Goal: Task Accomplishment & Management: Manage account settings

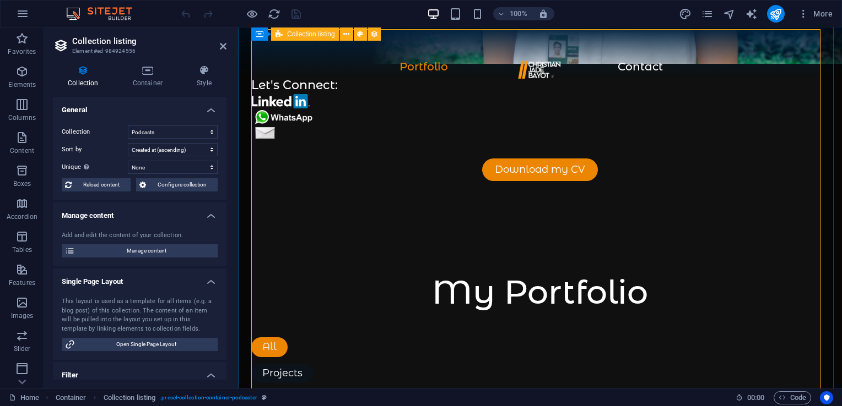
scroll to position [1210, 0]
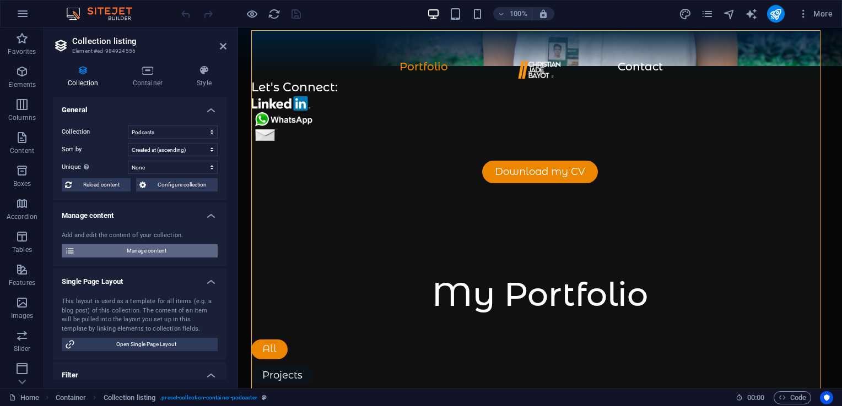
click at [159, 254] on span "Manage content" at bounding box center [146, 251] width 136 height 13
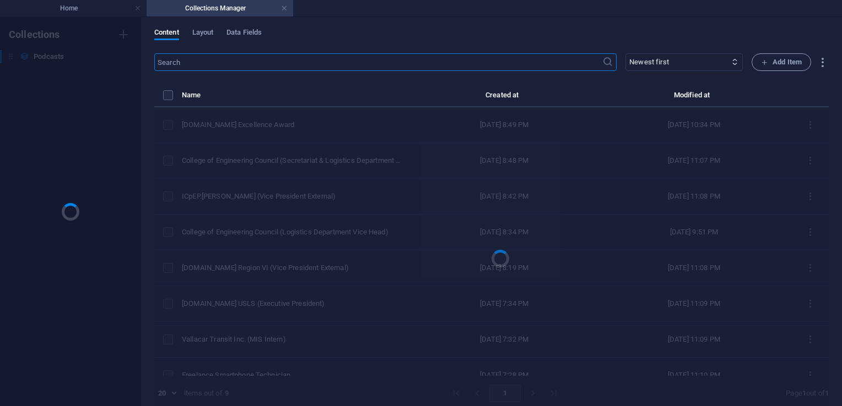
scroll to position [0, 0]
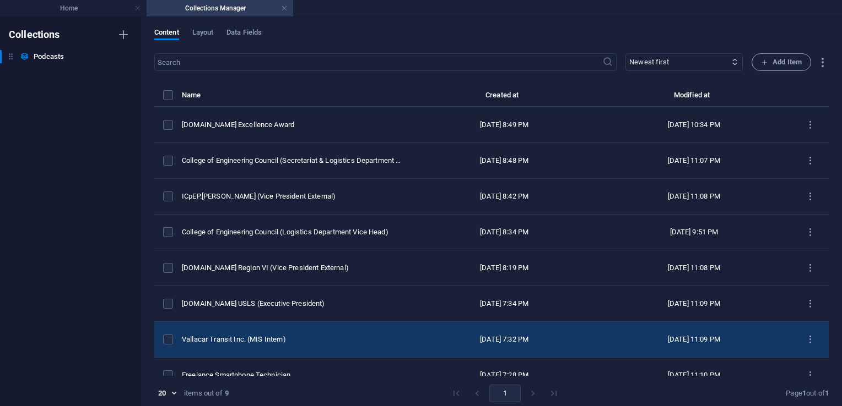
click at [278, 339] on div "Vallacar Transit Inc. (MIS Intern)" at bounding box center [292, 340] width 221 height 10
select select "Art"
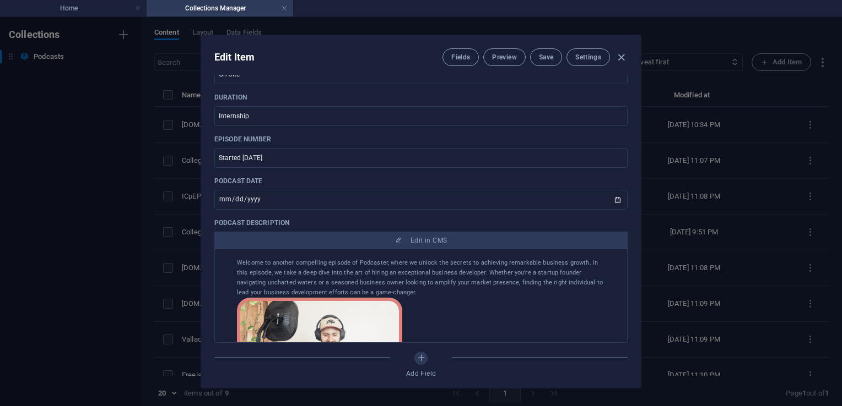
scroll to position [324, 0]
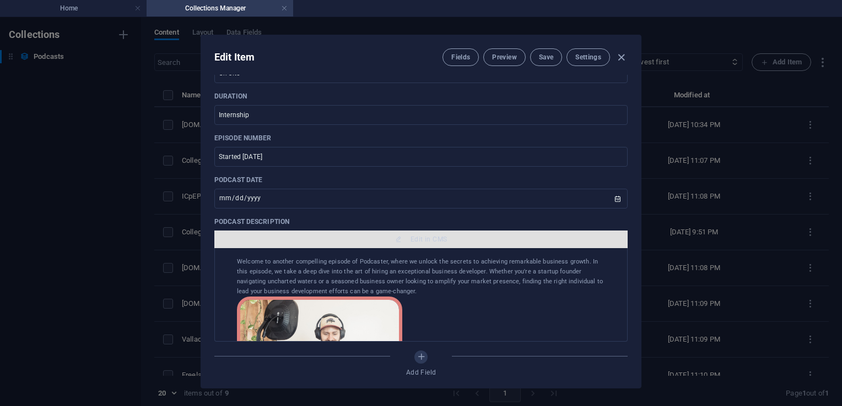
click at [412, 240] on span "Edit in CMS" at bounding box center [428, 239] width 36 height 9
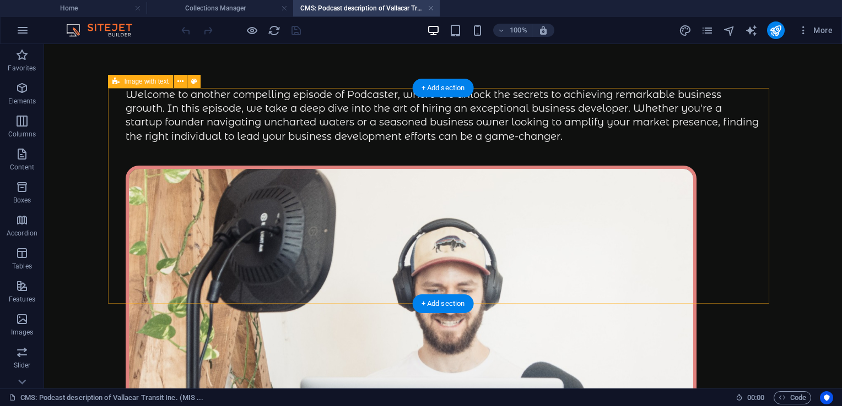
scroll to position [0, 0]
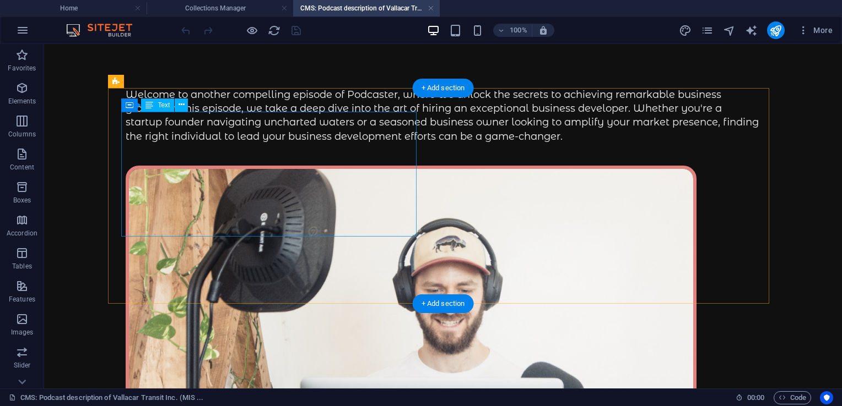
click at [207, 144] on div "Welcome to another compelling episode of Podcaster, where we unlock the secrets…" at bounding box center [443, 116] width 635 height 56
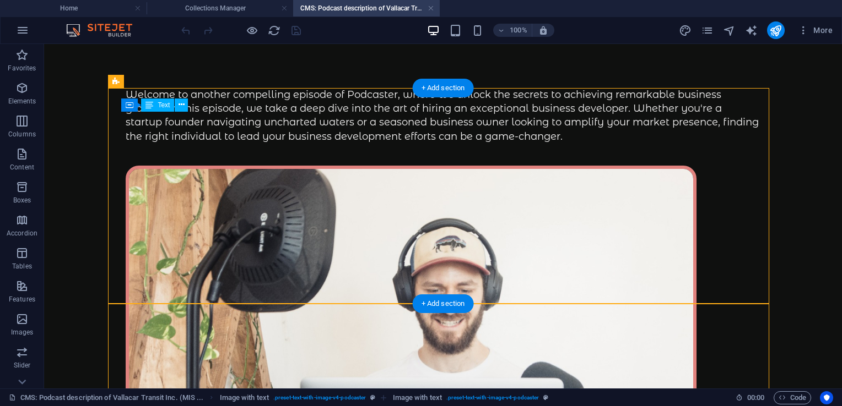
click at [230, 144] on div "Welcome to another compelling episode of Podcaster, where we unlock the secrets…" at bounding box center [443, 116] width 635 height 56
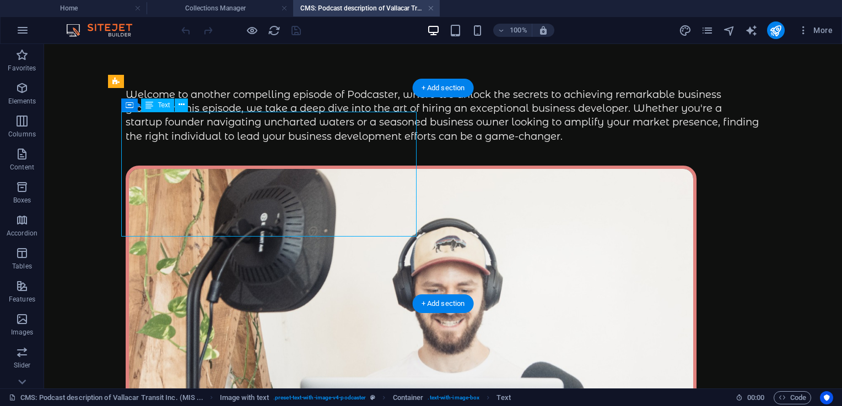
click at [230, 144] on div "Welcome to another compelling episode of Podcaster, where we unlock the secrets…" at bounding box center [443, 116] width 635 height 56
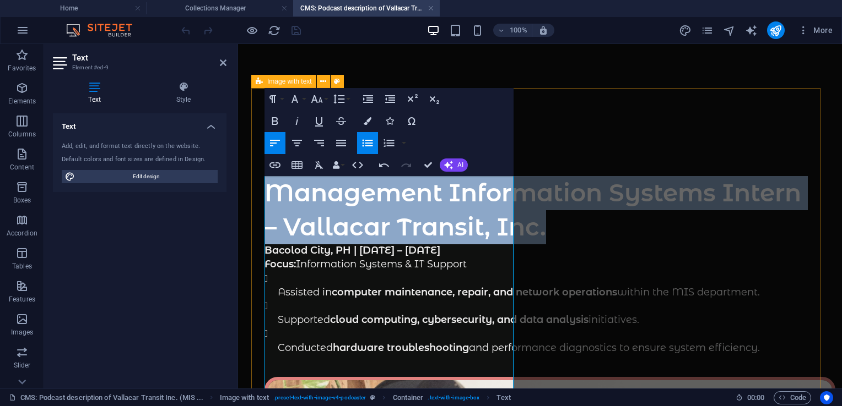
drag, startPoint x: 322, startPoint y: 332, endPoint x: 256, endPoint y: 179, distance: 166.8
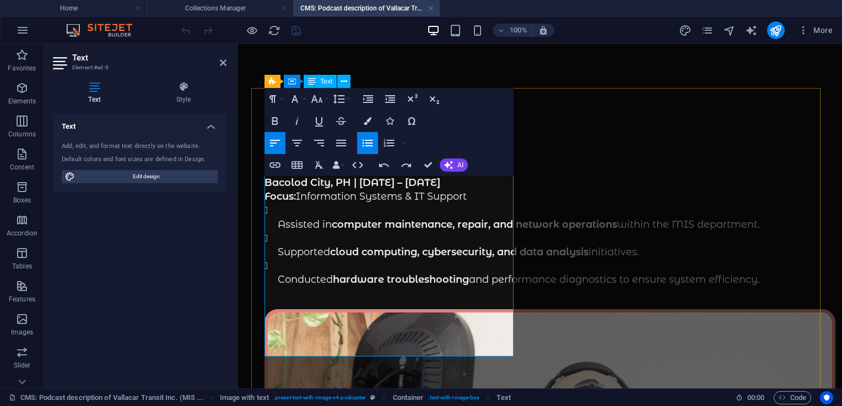
click at [281, 213] on li "Assisted in computer maintenance, repair, and network operations within the MIS…" at bounding box center [547, 218] width 538 height 28
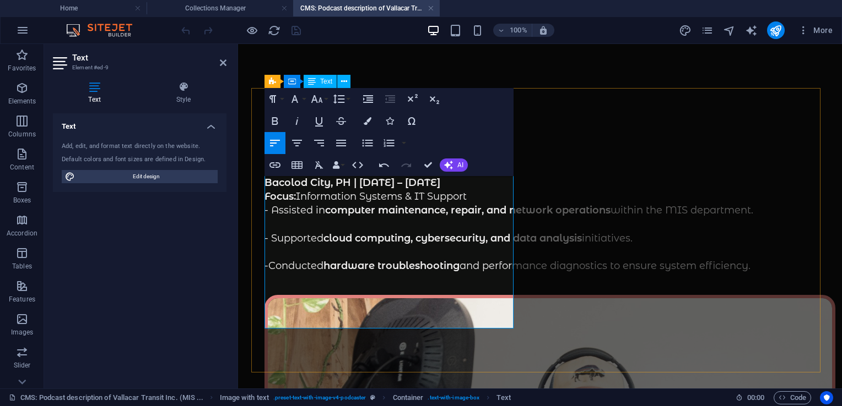
click at [478, 199] on p "Bacolod City, PH | [DATE] – [DATE] Focus: Information Systems & IT Support" at bounding box center [539, 190] width 551 height 28
click at [465, 184] on p "Bacolod City, PH | [DATE] – [DATE] Focus: Information Systems & IT Support" at bounding box center [539, 190] width 551 height 28
click at [398, 188] on p "Bacolod City, PH | Focus: Information Systems & IT Support" at bounding box center [539, 190] width 551 height 28
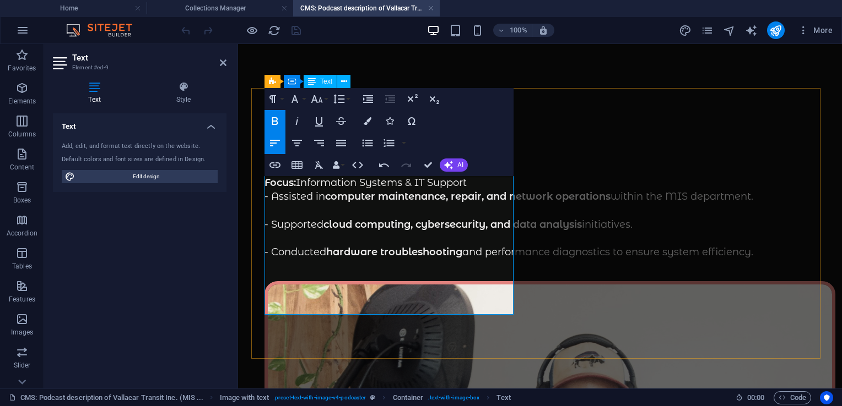
click at [485, 186] on p "​ Focus: Information Systems & IT Support" at bounding box center [539, 183] width 551 height 14
click at [414, 259] on p "- Conducted hardware troubleshooting and performance diagnostics to ensure syst…" at bounding box center [539, 253] width 551 height 14
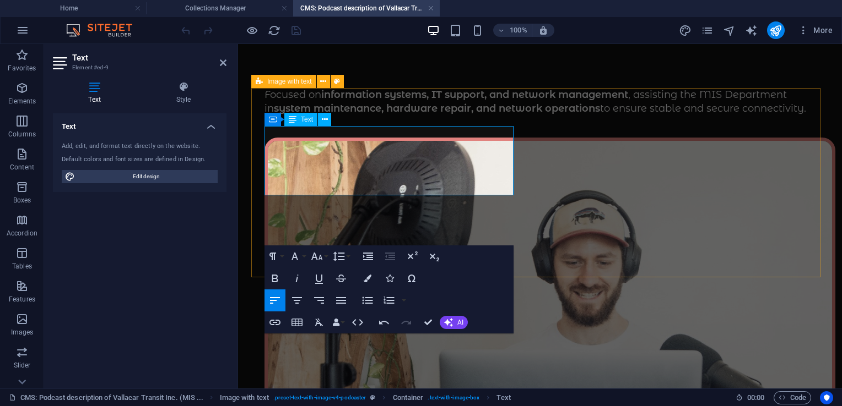
click at [471, 218] on div "Focused on information systems, IT support, and network management , assisting …" at bounding box center [539, 300] width 577 height 424
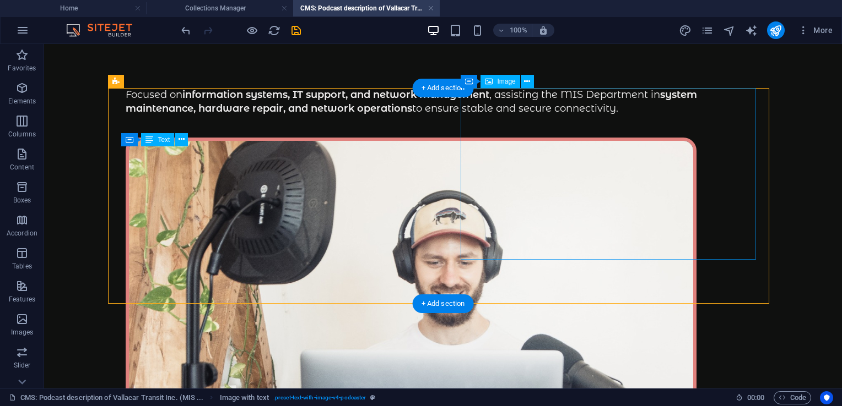
click at [577, 191] on figure at bounding box center [443, 303] width 635 height 330
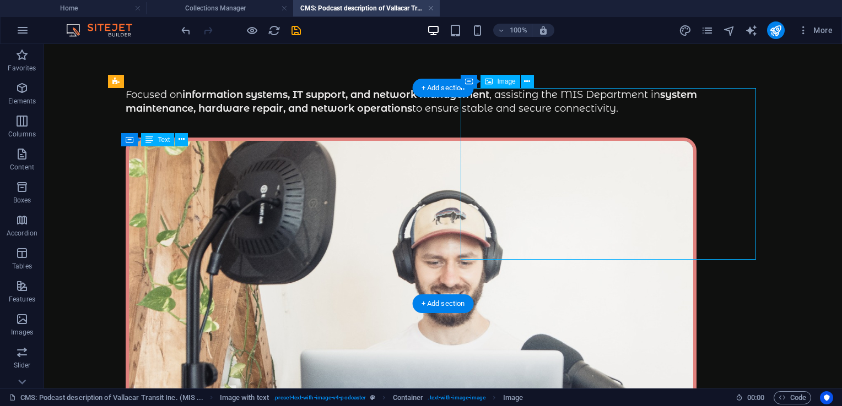
click at [577, 191] on figure at bounding box center [443, 303] width 635 height 330
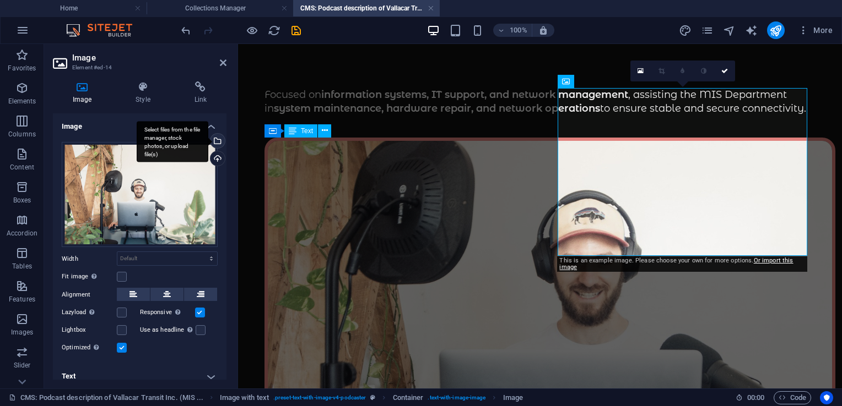
click at [216, 143] on div "Select files from the file manager, stock photos, or upload file(s)" at bounding box center [216, 142] width 17 height 17
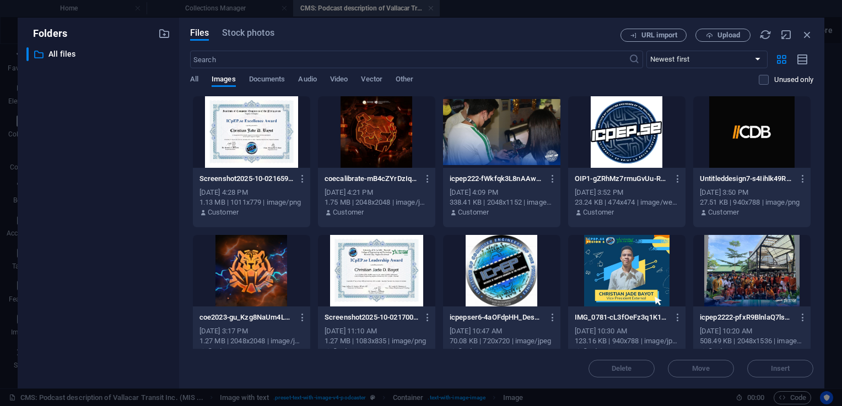
click at [743, 127] on div at bounding box center [751, 132] width 117 height 72
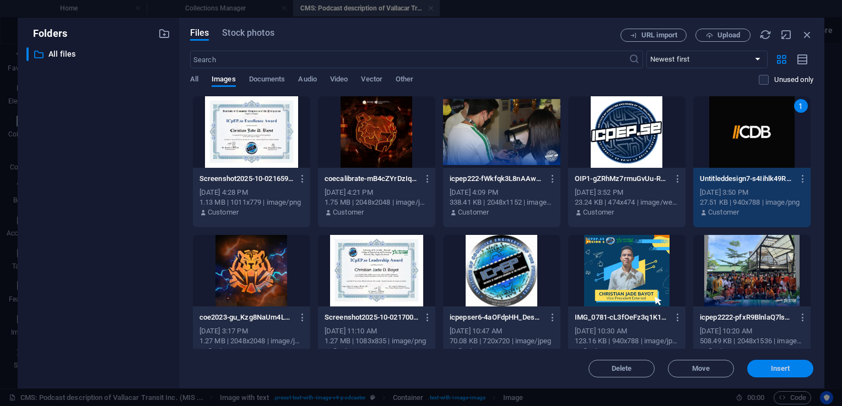
click at [783, 372] on span "Insert" at bounding box center [780, 369] width 19 height 7
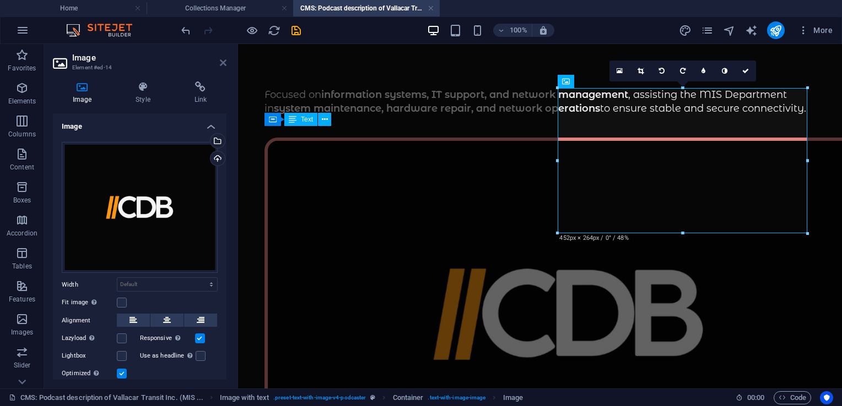
click at [221, 65] on icon at bounding box center [223, 62] width 7 height 9
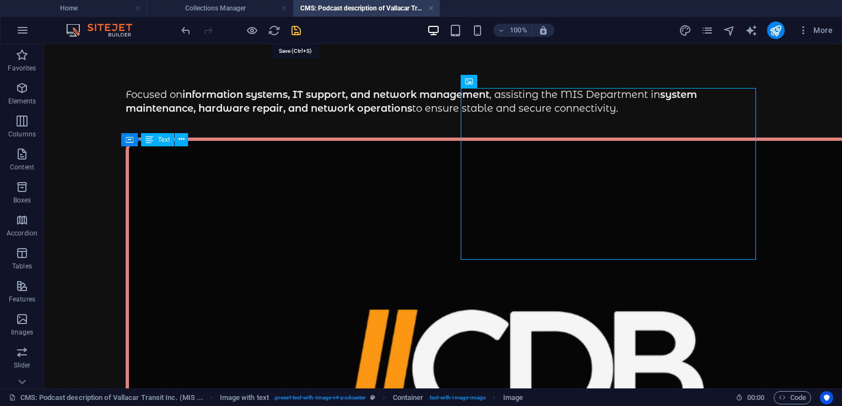
click at [294, 29] on icon "save" at bounding box center [296, 30] width 13 height 13
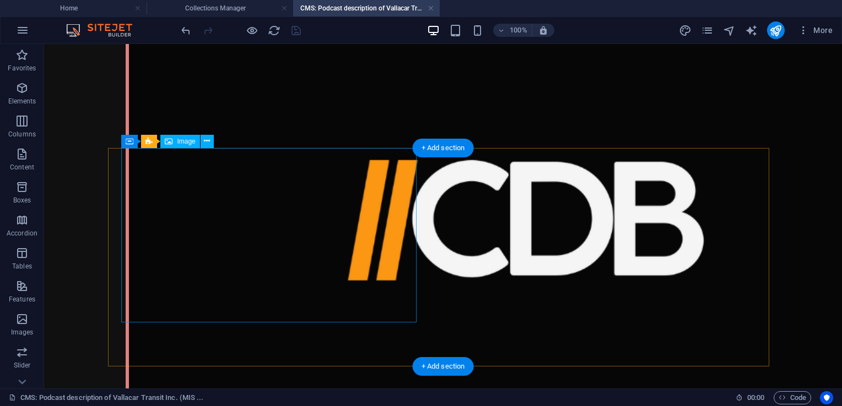
scroll to position [156, 0]
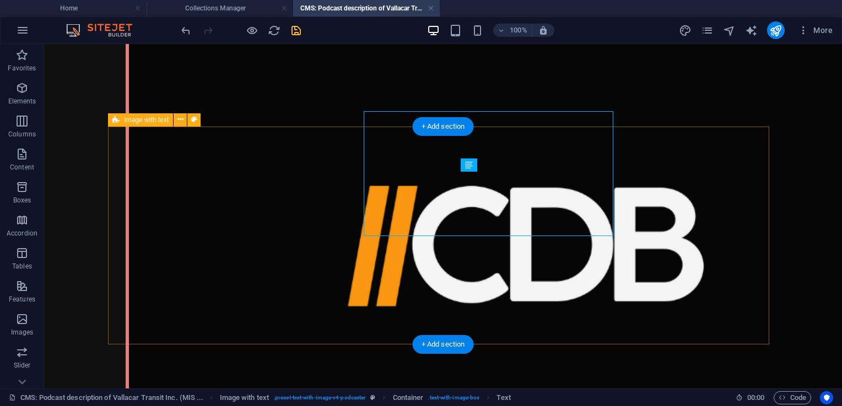
scroll to position [177, 0]
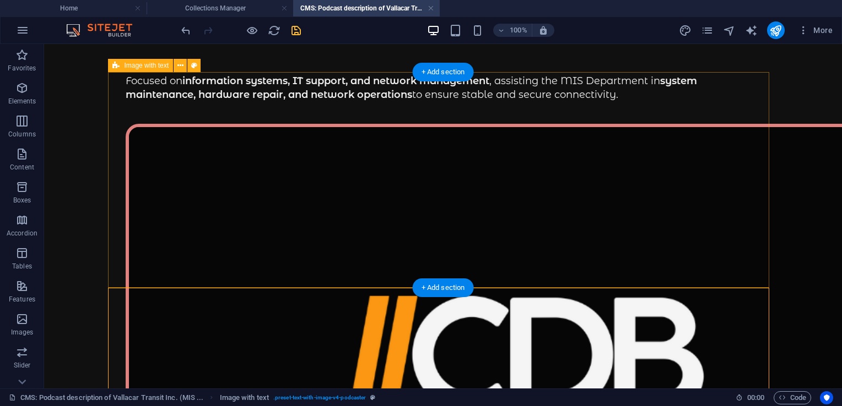
scroll to position [17, 0]
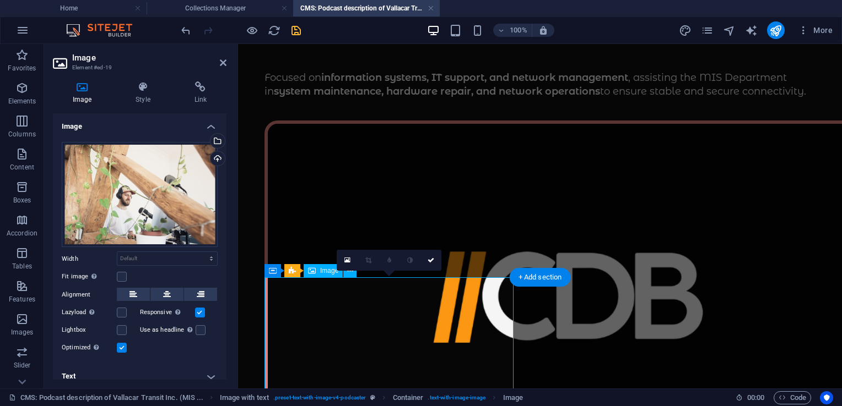
scroll to position [0, 0]
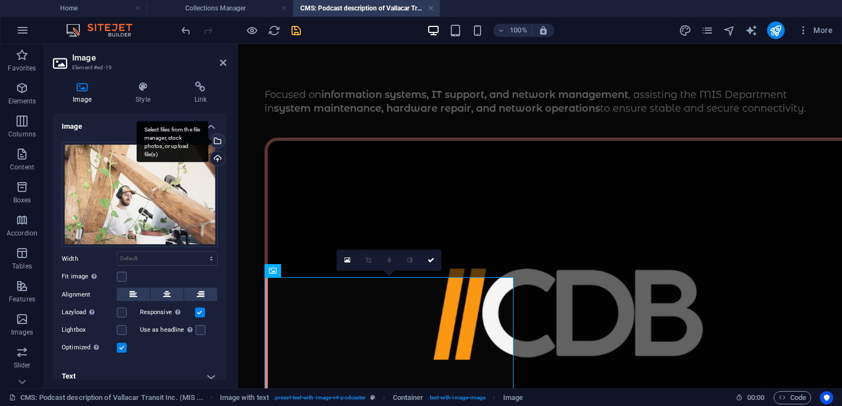
click at [216, 143] on div "Select files from the file manager, stock photos, or upload file(s)" at bounding box center [216, 142] width 17 height 17
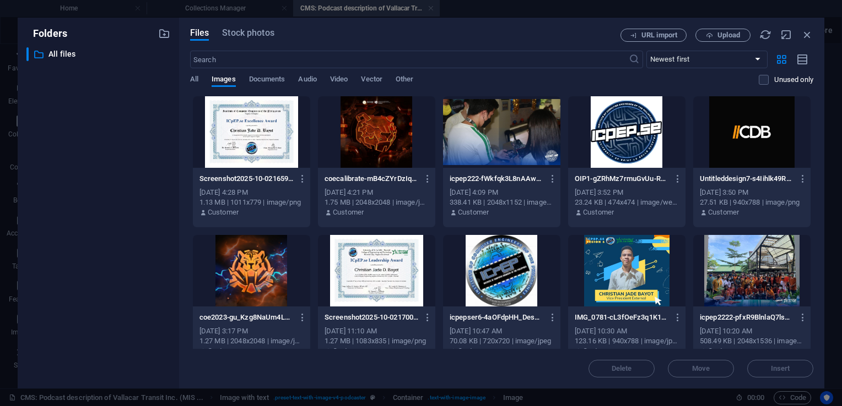
click at [771, 134] on div at bounding box center [751, 132] width 117 height 72
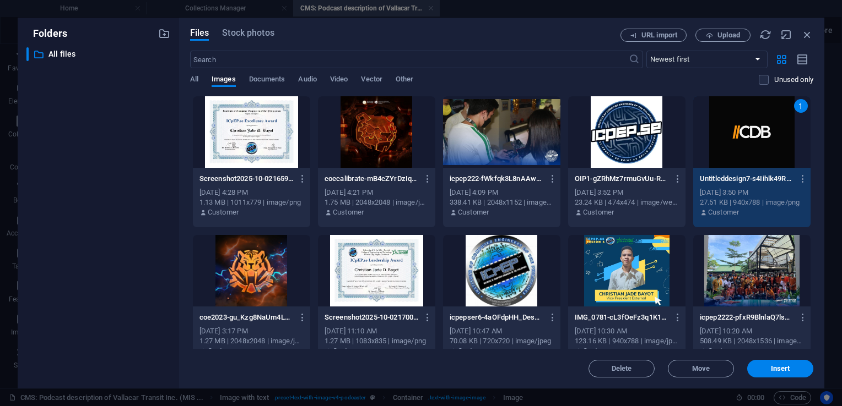
click at [771, 134] on div "1" at bounding box center [751, 132] width 117 height 72
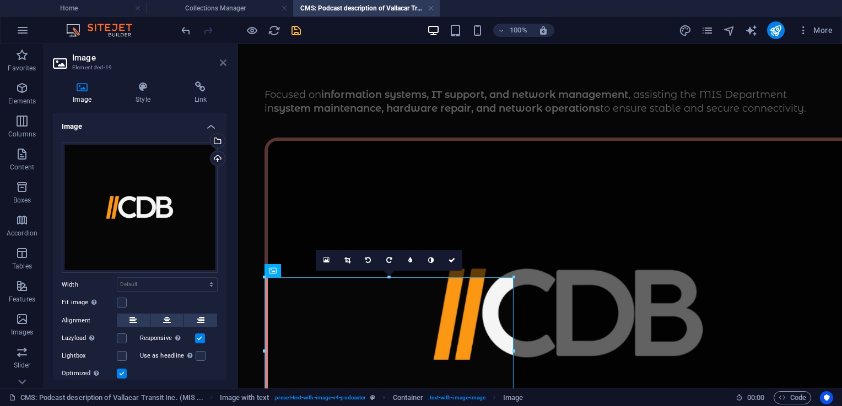
click at [224, 63] on icon at bounding box center [223, 62] width 7 height 9
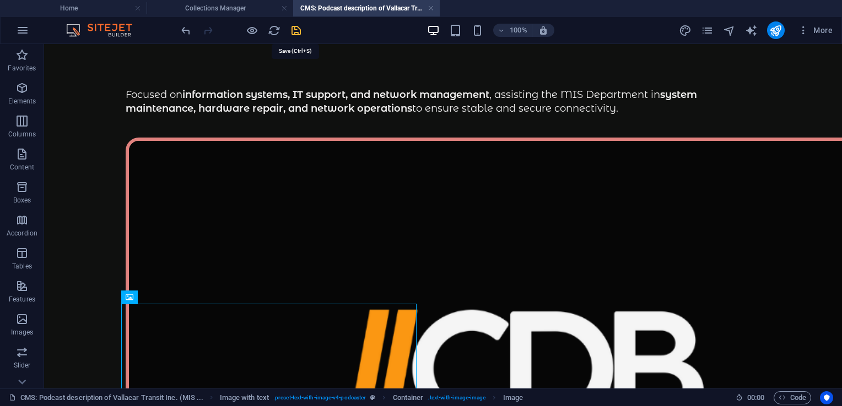
click at [302, 30] on icon "save" at bounding box center [296, 30] width 13 height 13
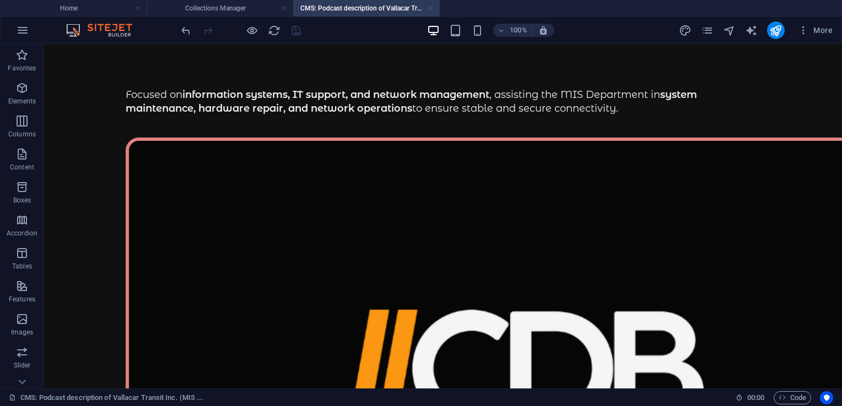
click at [432, 8] on link at bounding box center [430, 8] width 7 height 10
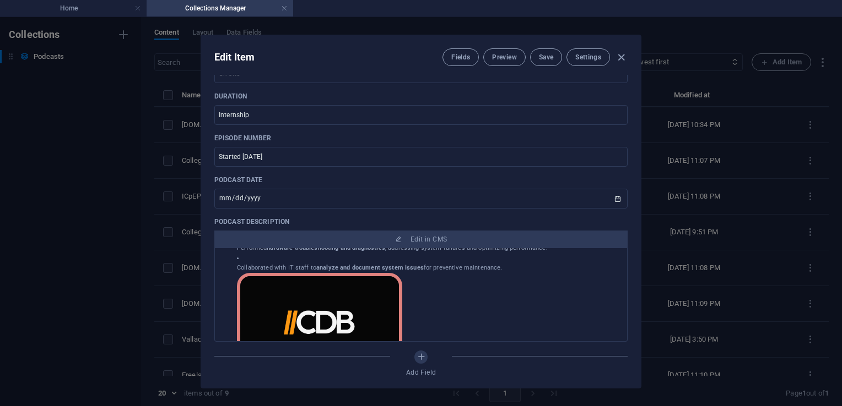
scroll to position [248, 0]
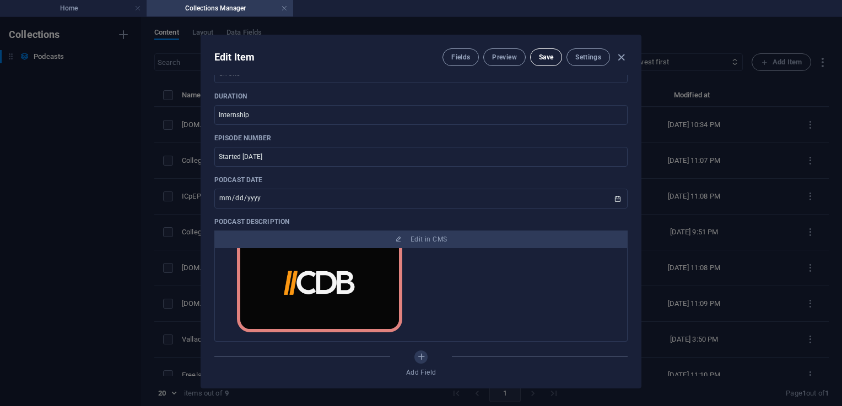
click at [539, 56] on span "Save" at bounding box center [546, 57] width 14 height 9
click at [622, 56] on icon "button" at bounding box center [621, 57] width 13 height 13
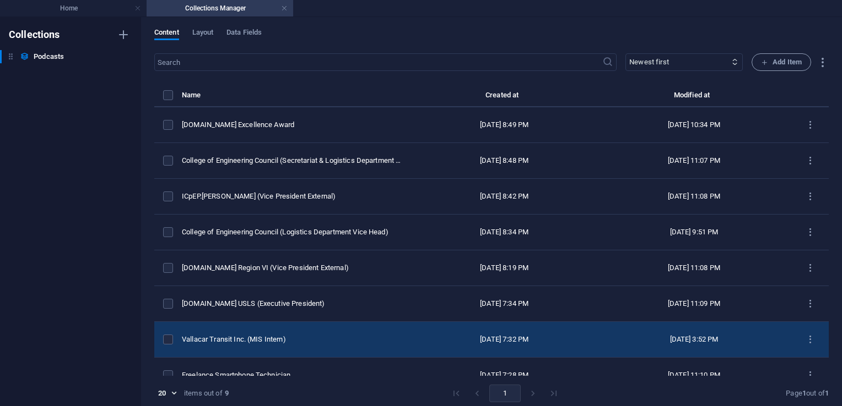
scroll to position [52, 0]
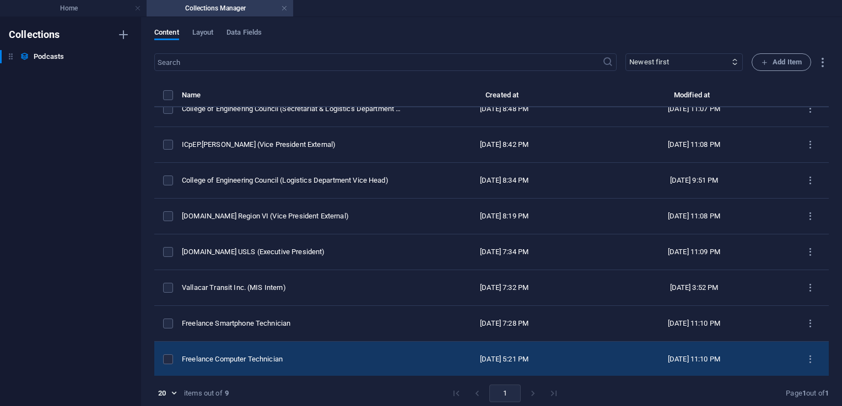
click at [288, 360] on div "Freelance Computer Technician" at bounding box center [292, 360] width 221 height 10
select select "Startup"
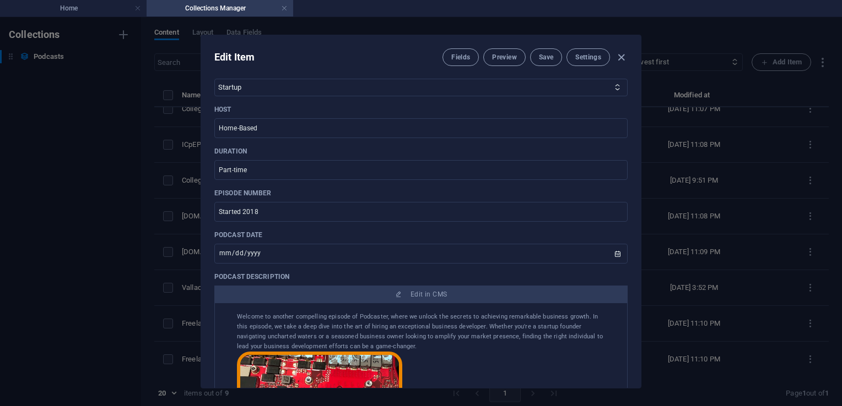
scroll to position [269, 0]
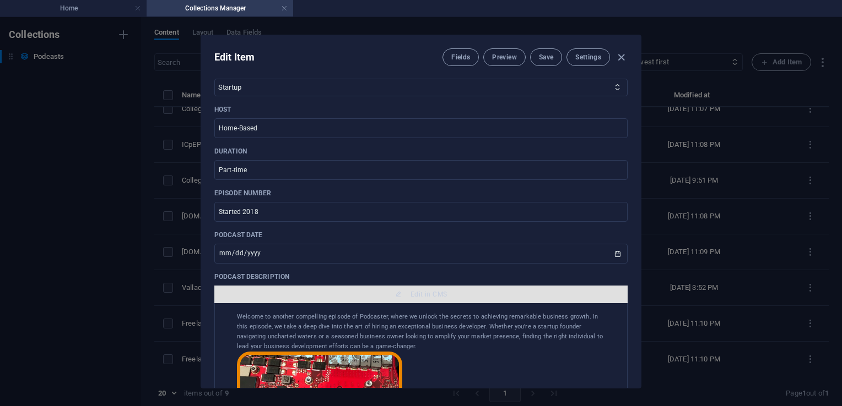
click at [406, 294] on span "Edit in CMS" at bounding box center [421, 294] width 404 height 9
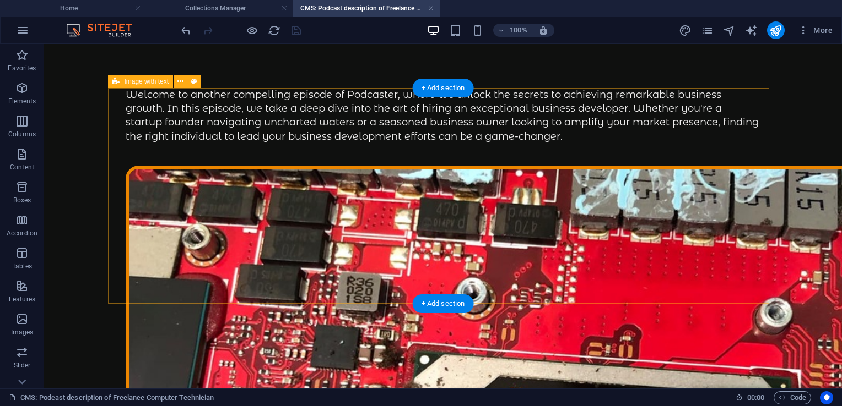
scroll to position [0, 0]
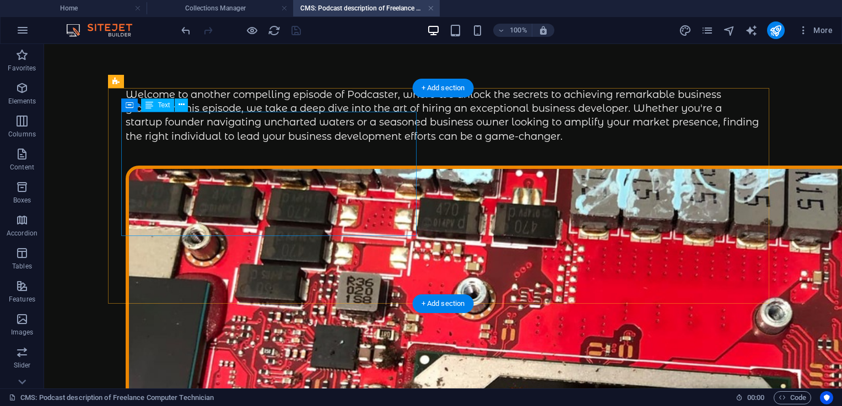
click at [269, 144] on div "Welcome to another compelling episode of Podcaster, where we unlock the secrets…" at bounding box center [443, 116] width 635 height 56
click at [286, 144] on div "Welcome to another compelling episode of Podcaster, where we unlock the secrets…" at bounding box center [443, 116] width 635 height 56
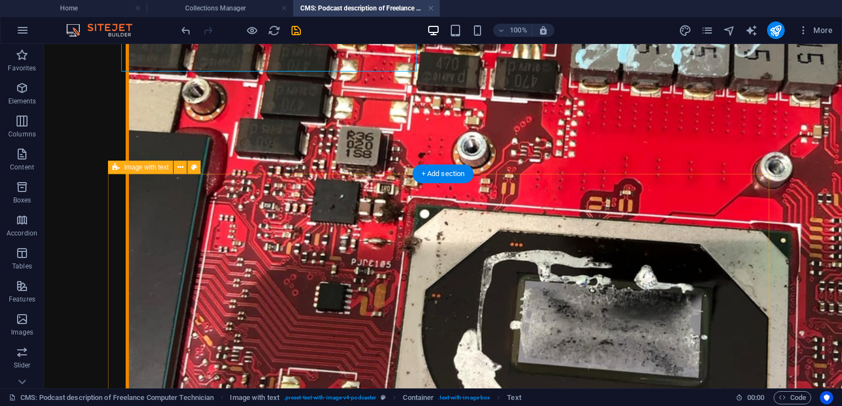
scroll to position [132, 0]
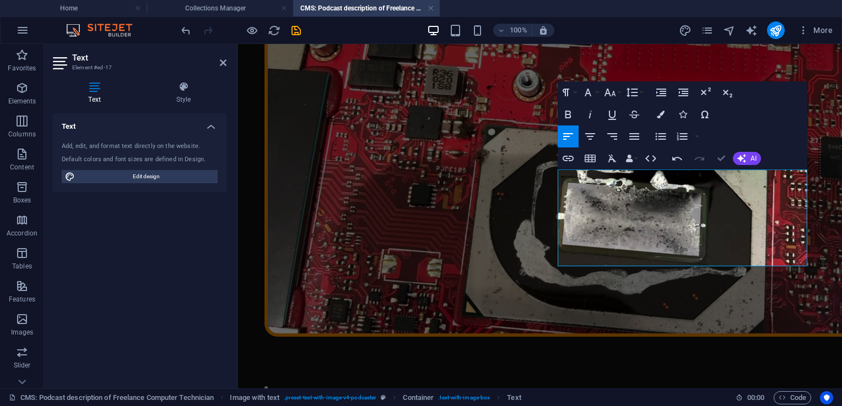
scroll to position [204, 0]
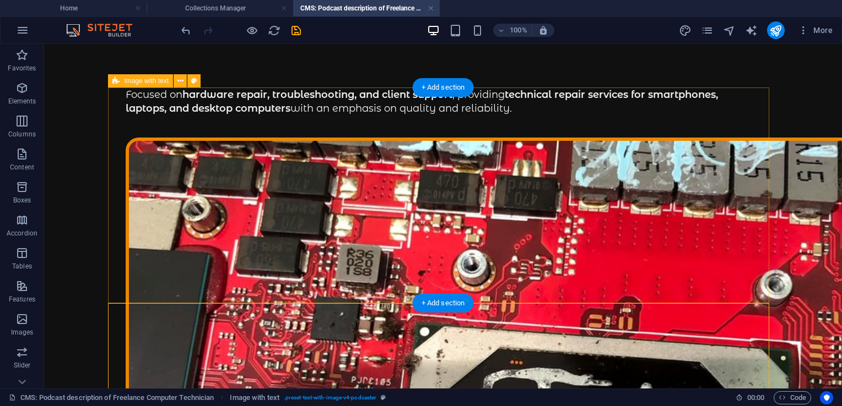
scroll to position [0, 0]
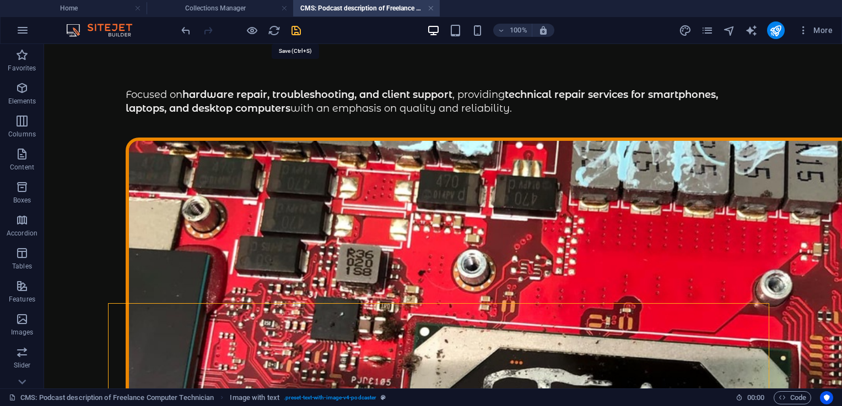
click at [295, 28] on icon "save" at bounding box center [296, 30] width 13 height 13
click at [430, 9] on link at bounding box center [430, 8] width 7 height 10
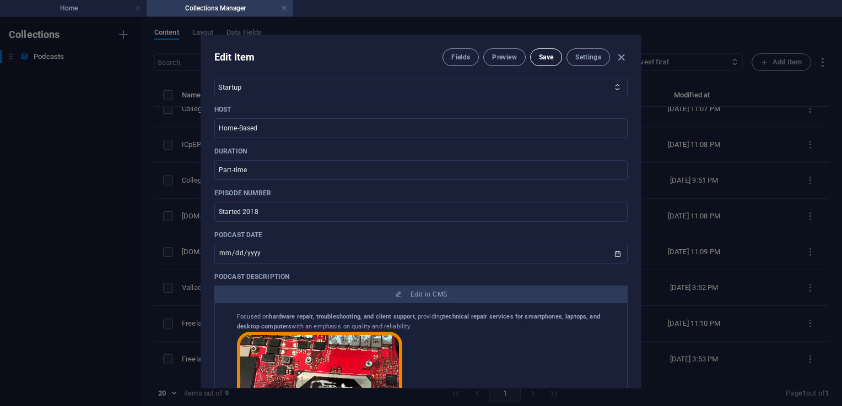
click at [542, 58] on span "Save" at bounding box center [546, 57] width 14 height 9
click at [624, 54] on icon "button" at bounding box center [621, 57] width 13 height 13
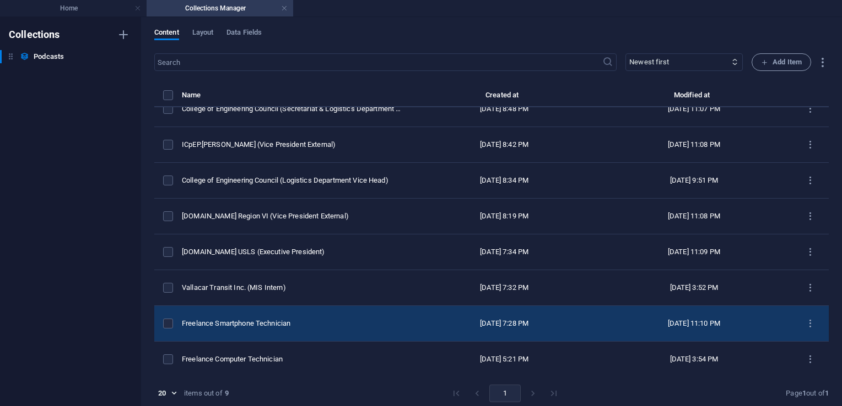
click at [323, 327] on div "Freelance Smartphone Technician" at bounding box center [292, 324] width 221 height 10
select select "Startup"
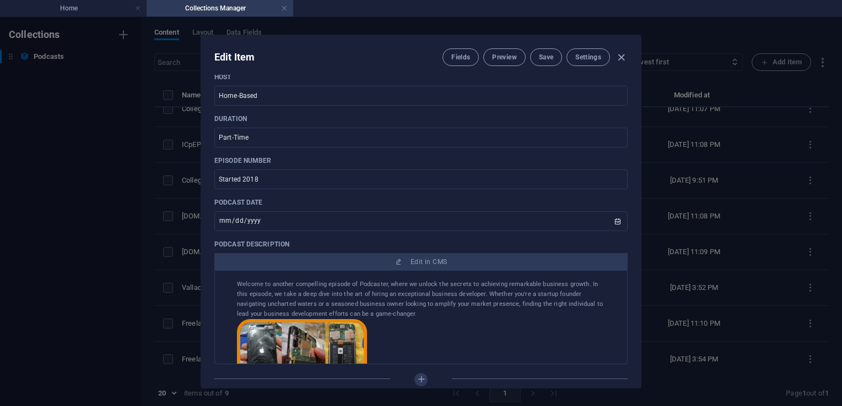
scroll to position [302, 0]
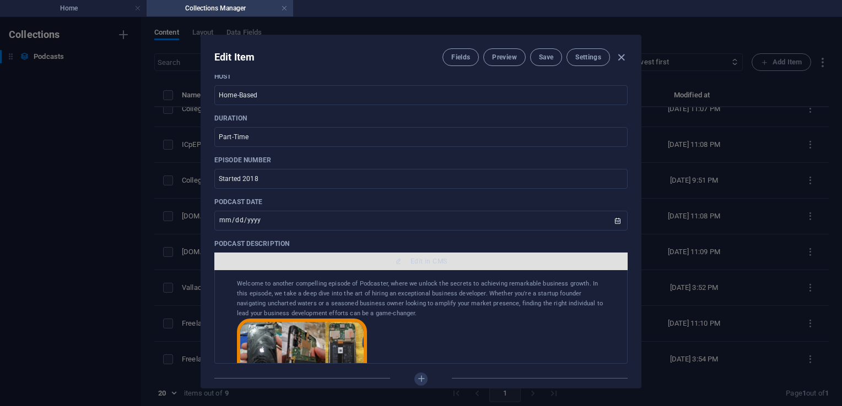
click at [368, 261] on span "Edit in CMS" at bounding box center [421, 261] width 404 height 9
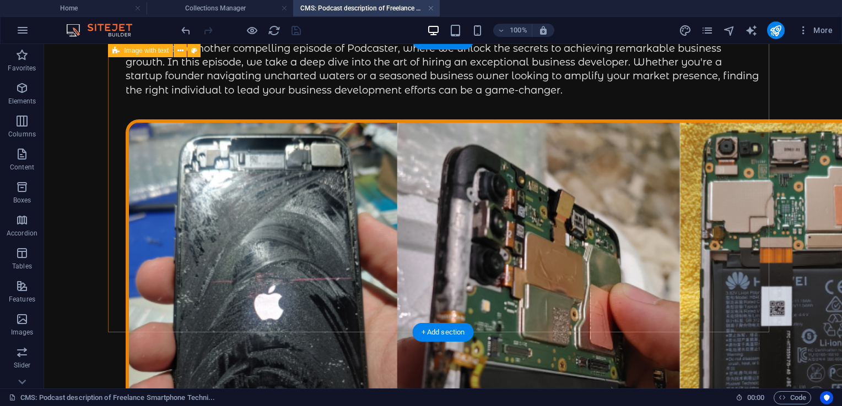
scroll to position [48, 0]
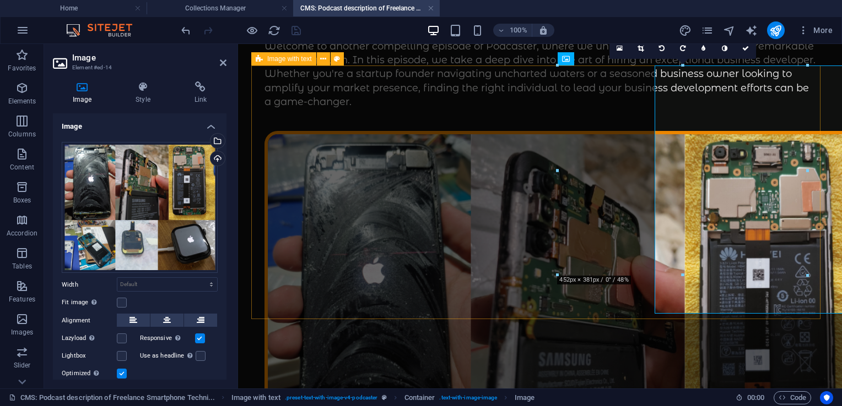
scroll to position [22, 0]
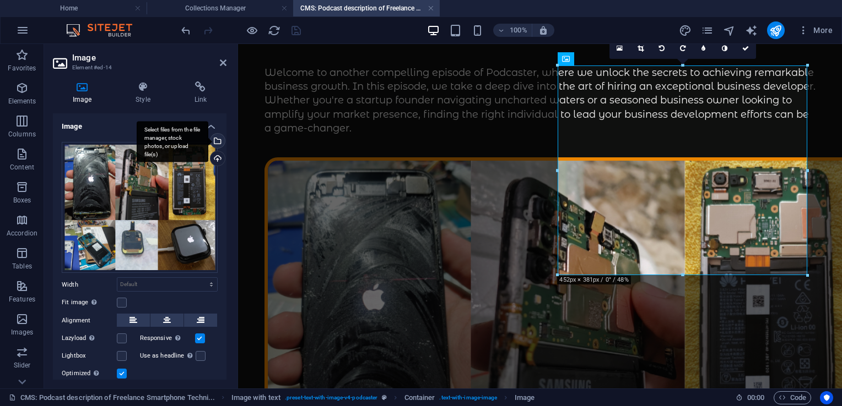
click at [208, 143] on div "Select files from the file manager, stock photos, or upload file(s)" at bounding box center [173, 141] width 72 height 41
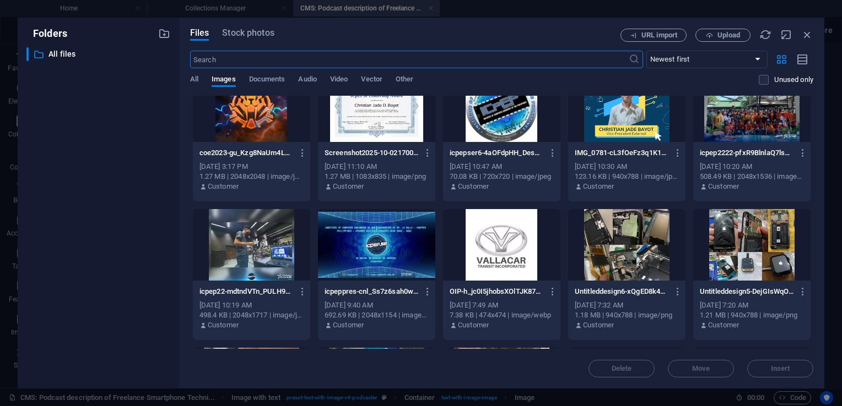
scroll to position [164, 0]
click at [615, 241] on div at bounding box center [626, 246] width 117 height 72
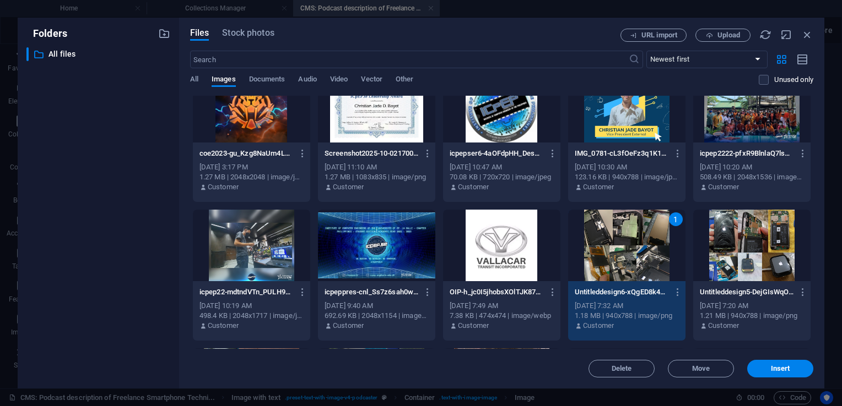
click at [615, 241] on div "1" at bounding box center [626, 246] width 117 height 72
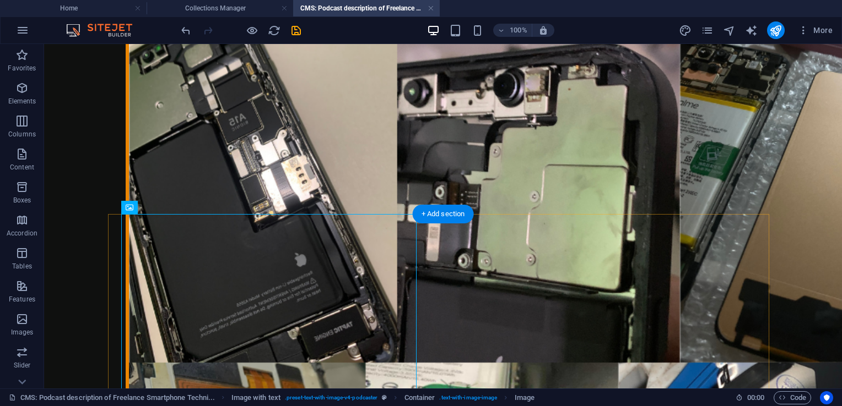
scroll to position [166, 0]
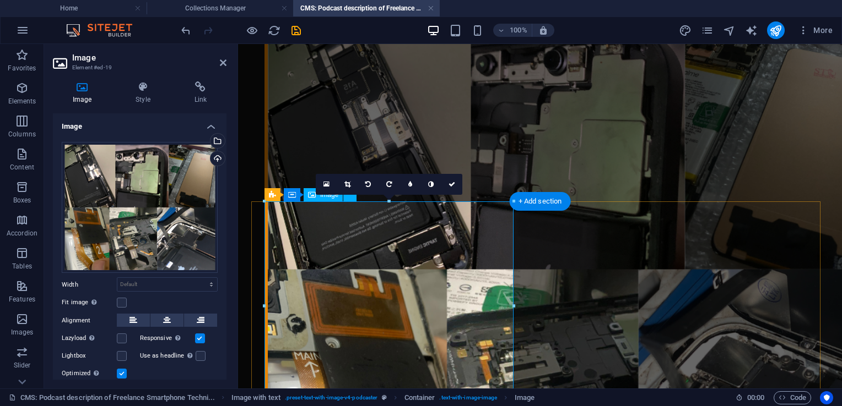
scroll to position [140, 0]
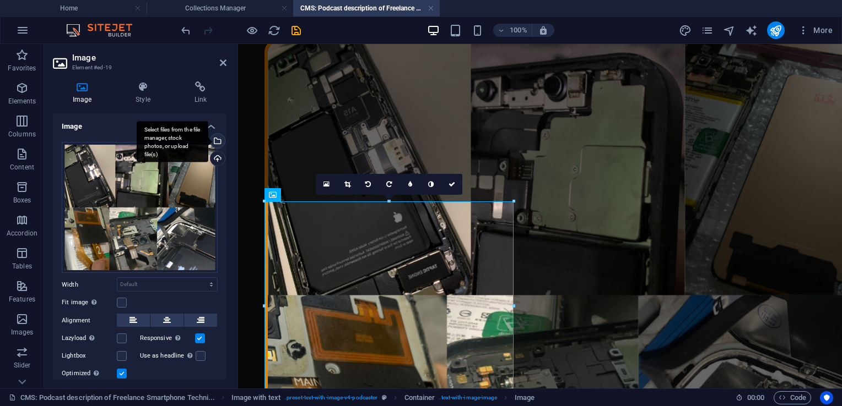
click at [208, 140] on div "Select files from the file manager, stock photos, or upload file(s)" at bounding box center [173, 141] width 72 height 41
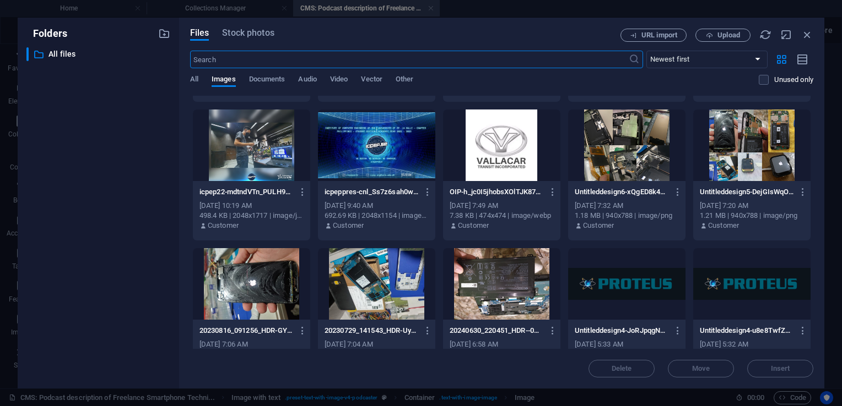
scroll to position [267, 0]
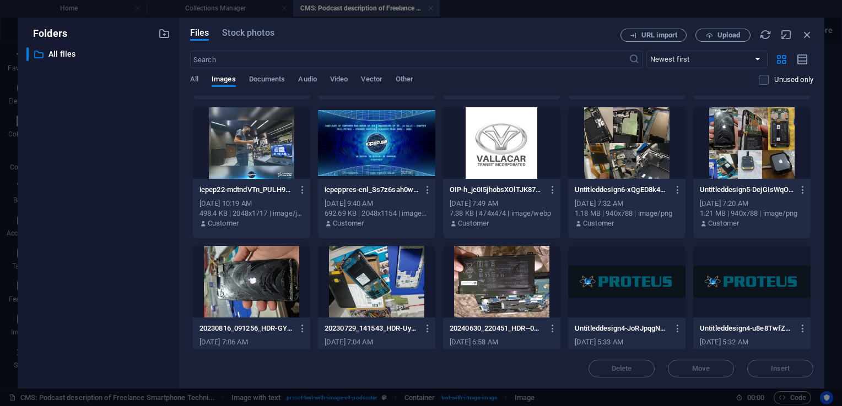
click at [738, 152] on div at bounding box center [751, 143] width 117 height 72
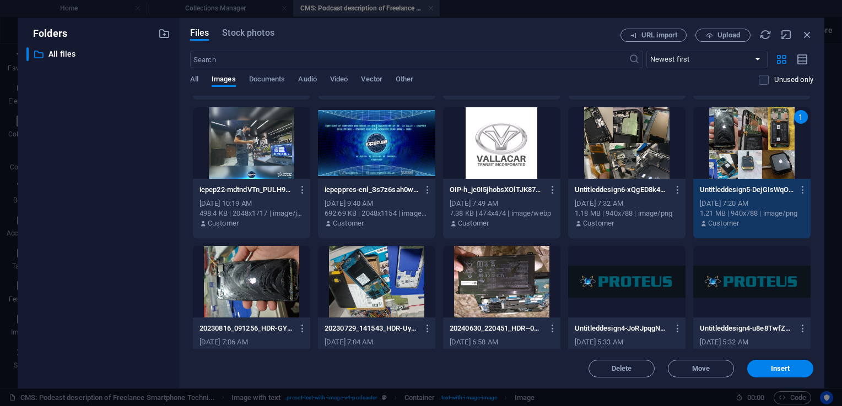
click at [738, 152] on div "1" at bounding box center [751, 143] width 117 height 72
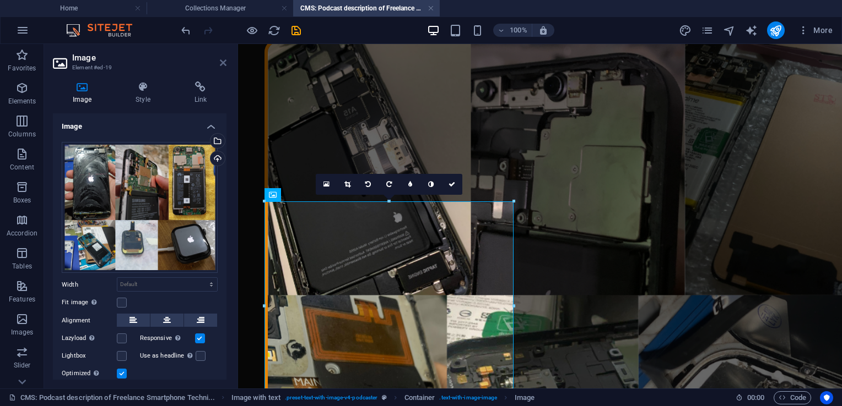
click at [223, 62] on icon at bounding box center [223, 62] width 7 height 9
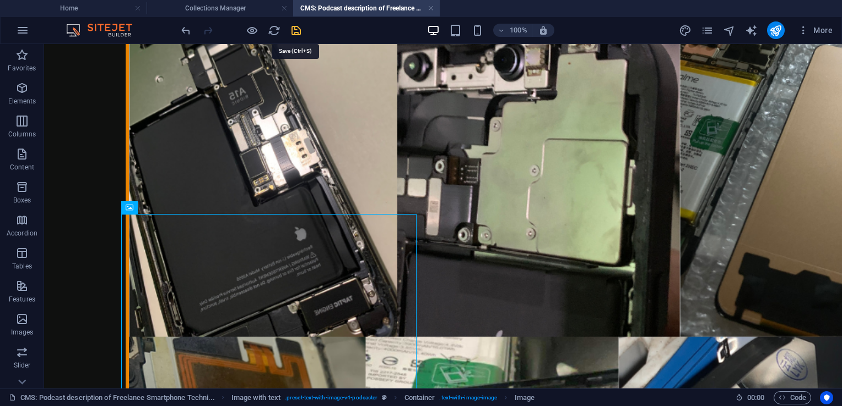
click at [295, 30] on icon "save" at bounding box center [296, 30] width 13 height 13
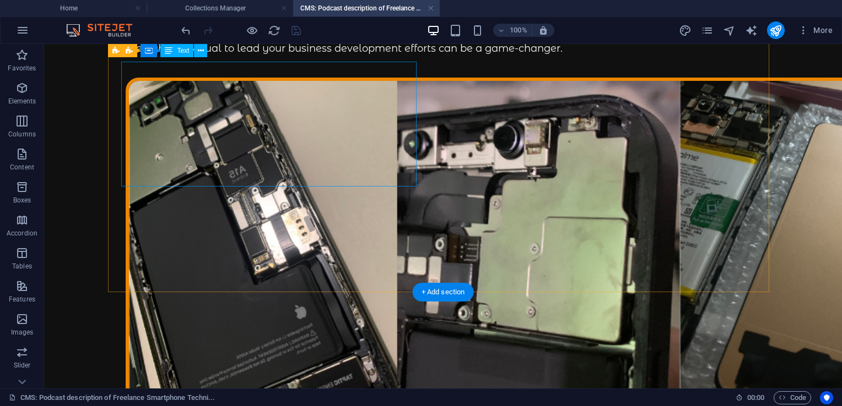
scroll to position [88, 0]
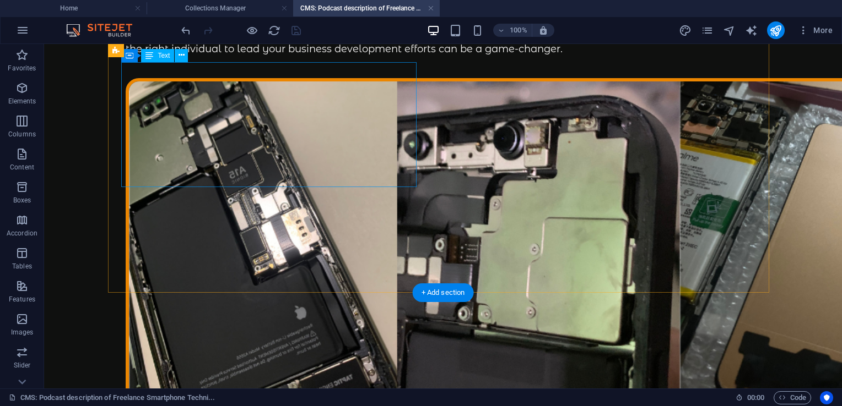
click at [234, 56] on div "Welcome to another compelling episode of Podcaster, where we unlock the secrets…" at bounding box center [443, 29] width 635 height 56
click at [291, 56] on div "Welcome to another compelling episode of Podcaster, where we unlock the secrets…" at bounding box center [443, 29] width 635 height 56
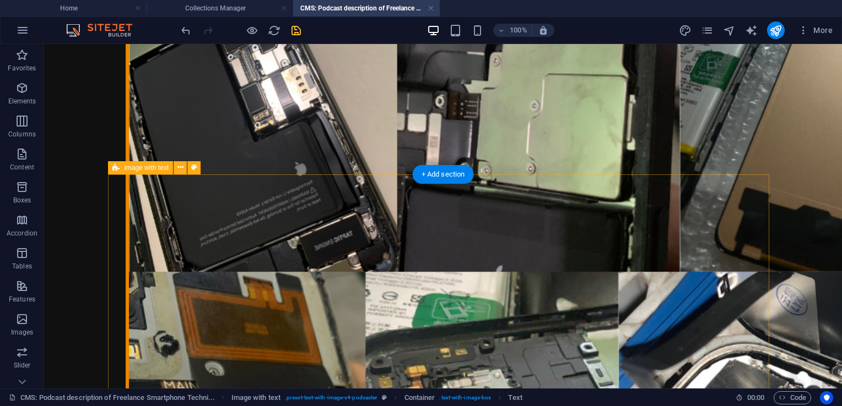
scroll to position [206, 0]
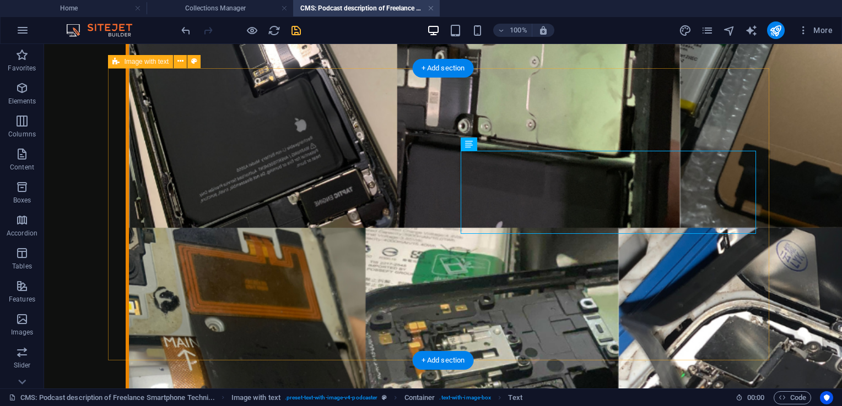
scroll to position [312, 0]
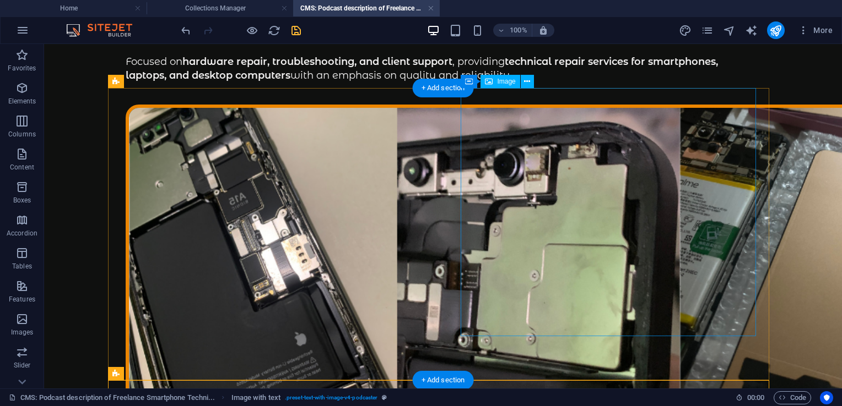
scroll to position [0, 0]
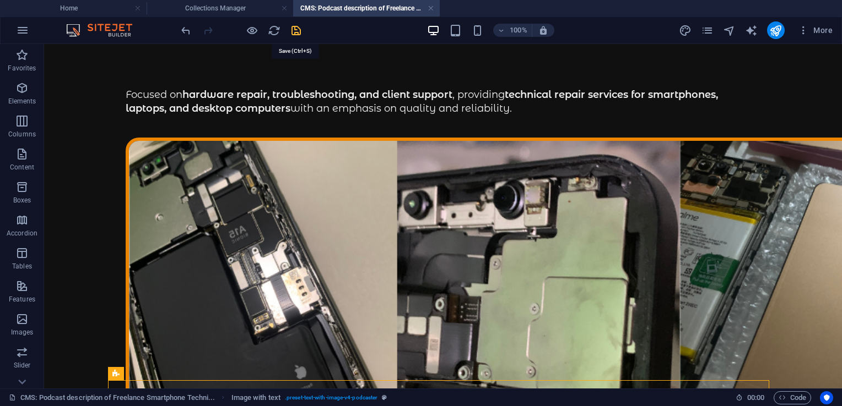
click at [293, 30] on icon "save" at bounding box center [296, 30] width 13 height 13
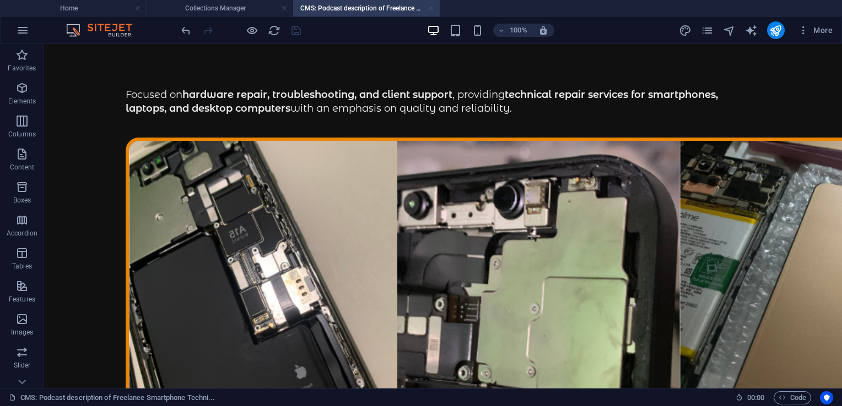
click at [433, 8] on link at bounding box center [430, 8] width 7 height 10
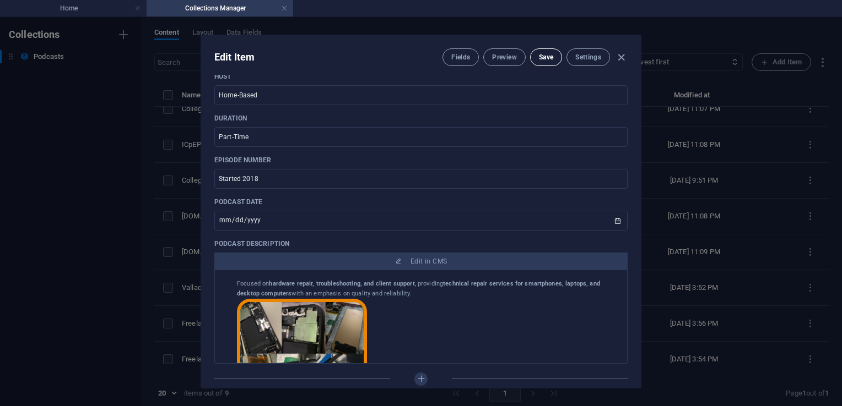
click at [543, 51] on button "Save" at bounding box center [546, 57] width 32 height 18
click at [622, 55] on icon "button" at bounding box center [621, 57] width 13 height 13
type input "[DATE]"
type input "freelance-smartphone-technician"
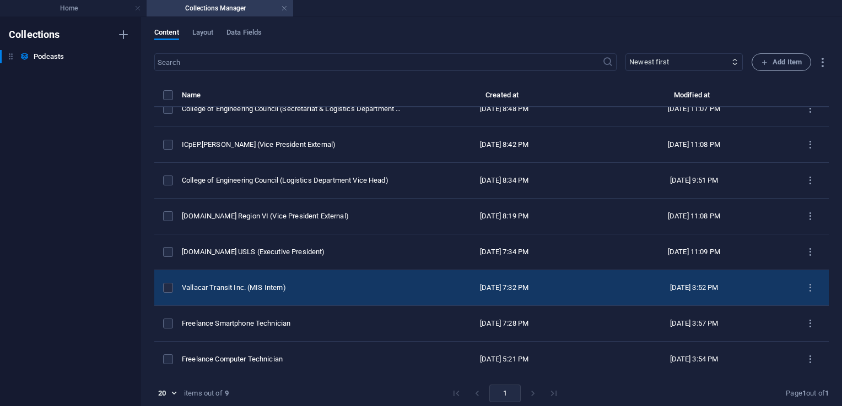
click at [289, 287] on div "Vallacar Transit Inc. (MIS Intern)" at bounding box center [292, 288] width 221 height 10
select select "Art"
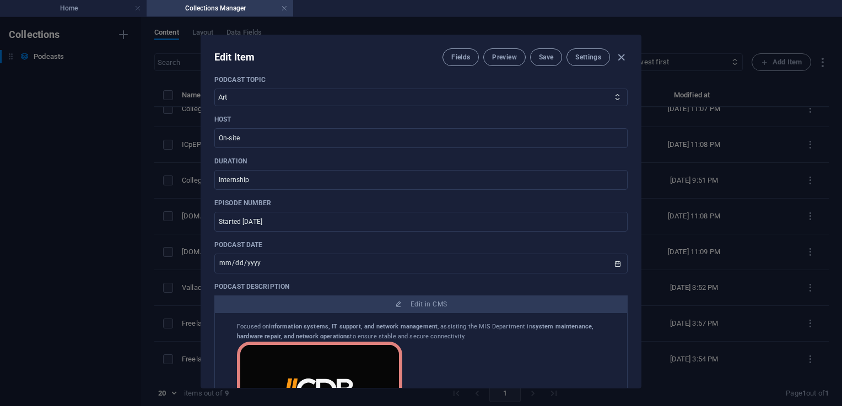
scroll to position [251, 0]
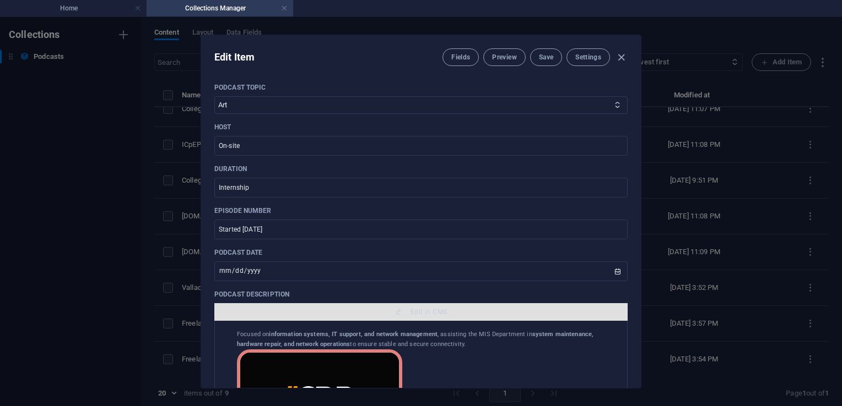
click at [416, 312] on span "Edit in CMS" at bounding box center [428, 312] width 36 height 9
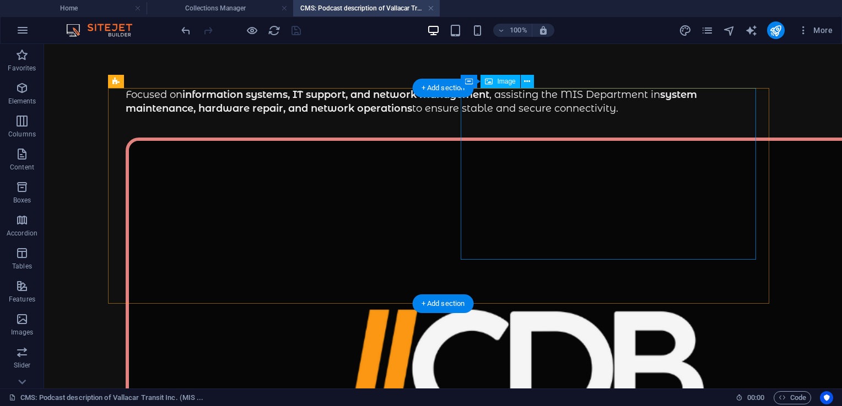
scroll to position [0, 0]
click at [465, 259] on figure at bounding box center [443, 370] width 635 height 464
select select "px"
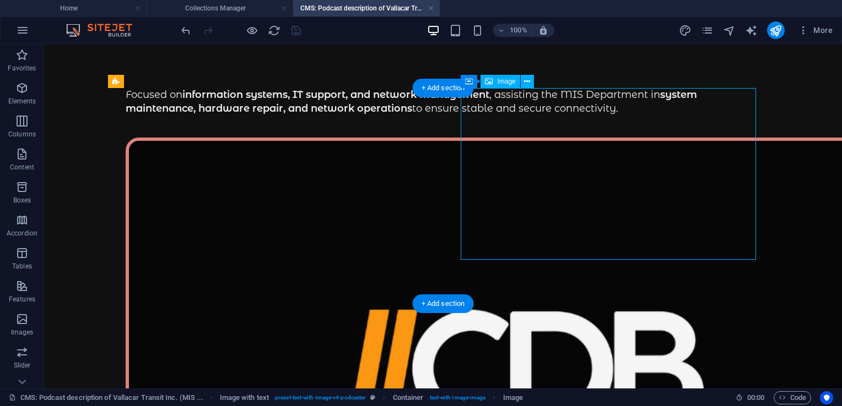
select select "px"
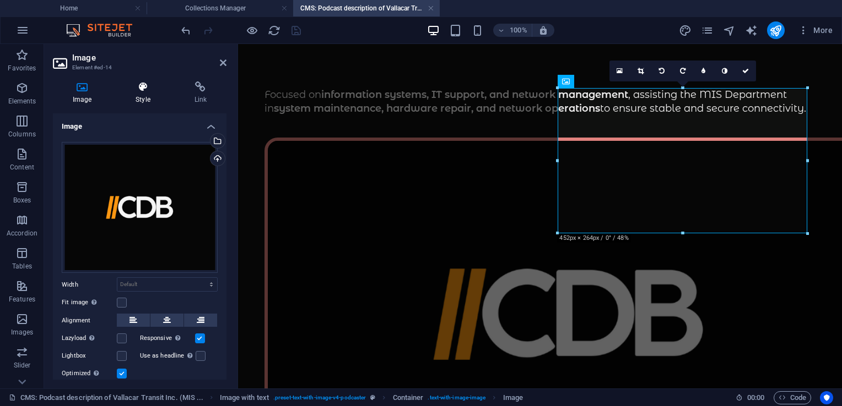
click at [143, 90] on icon at bounding box center [143, 87] width 54 height 11
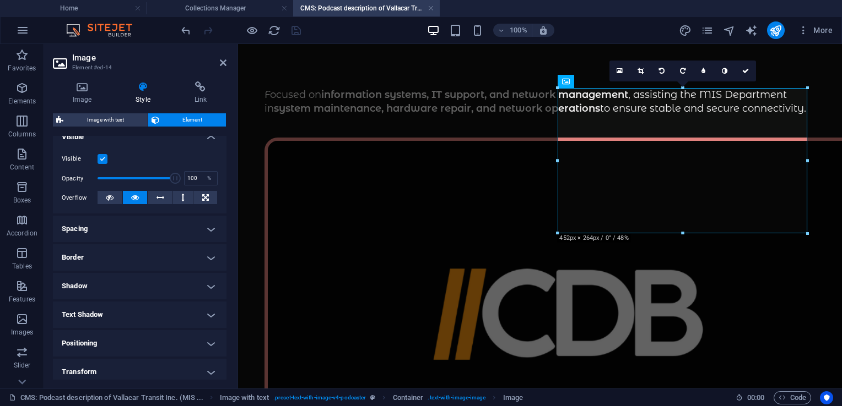
scroll to position [148, 0]
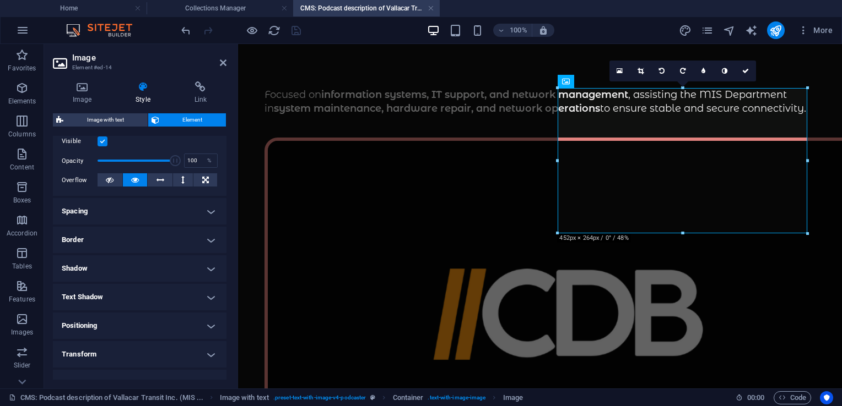
click at [95, 232] on h4 "Border" at bounding box center [140, 240] width 174 height 26
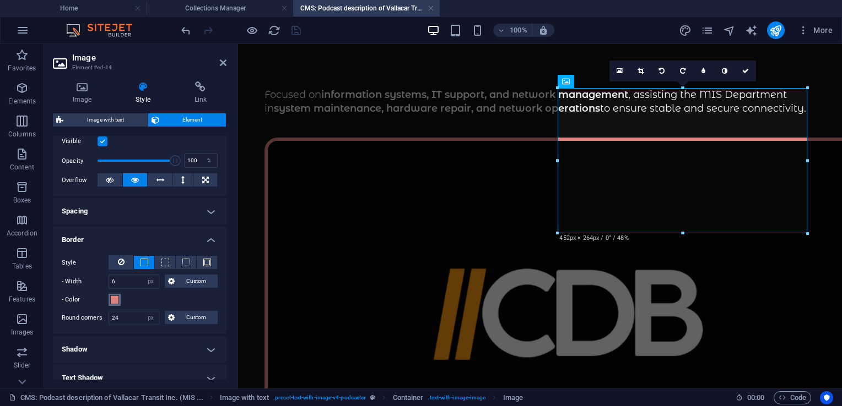
click at [118, 303] on span at bounding box center [114, 300] width 9 height 9
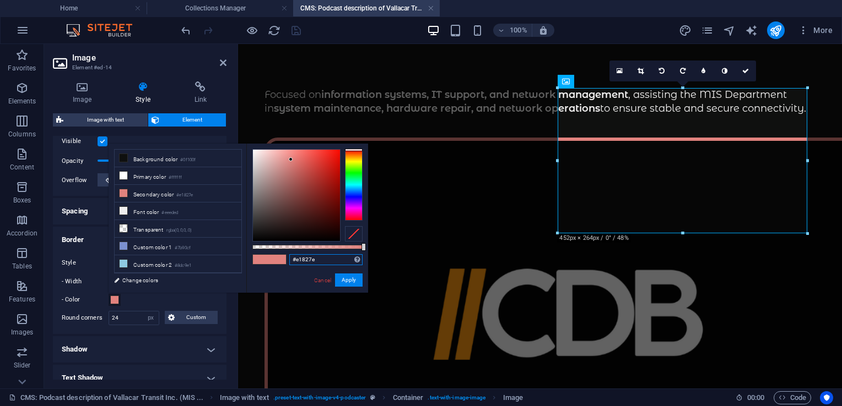
click at [319, 259] on input "#e1827e" at bounding box center [325, 259] width 73 height 11
paste input "c8600"
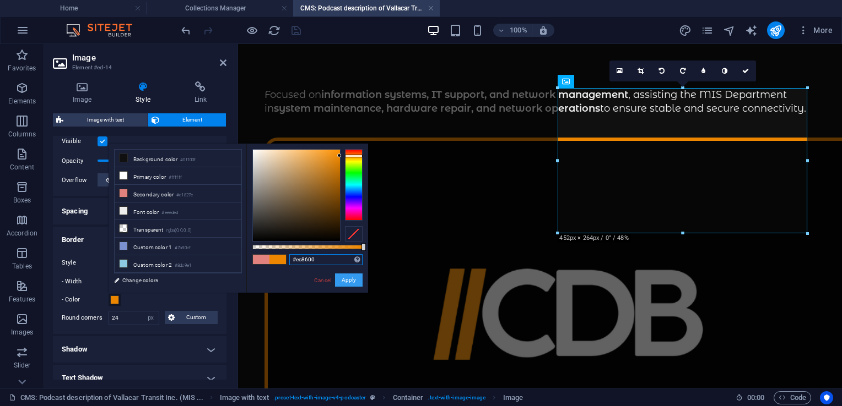
type input "#ec8600"
click at [351, 280] on button "Apply" at bounding box center [349, 280] width 28 height 13
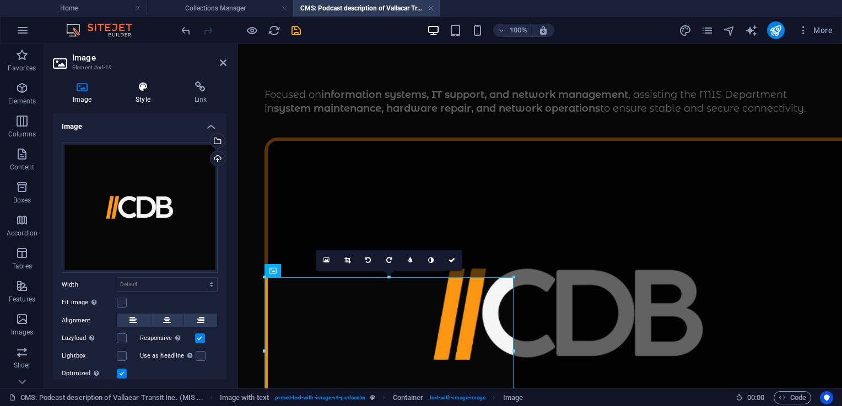
drag, startPoint x: 150, startPoint y: 79, endPoint x: 144, endPoint y: 85, distance: 8.6
click at [144, 85] on div "Image Style Link Image Drag files here, click to choose files or select files f…" at bounding box center [139, 231] width 191 height 316
click at [144, 85] on icon at bounding box center [143, 87] width 54 height 11
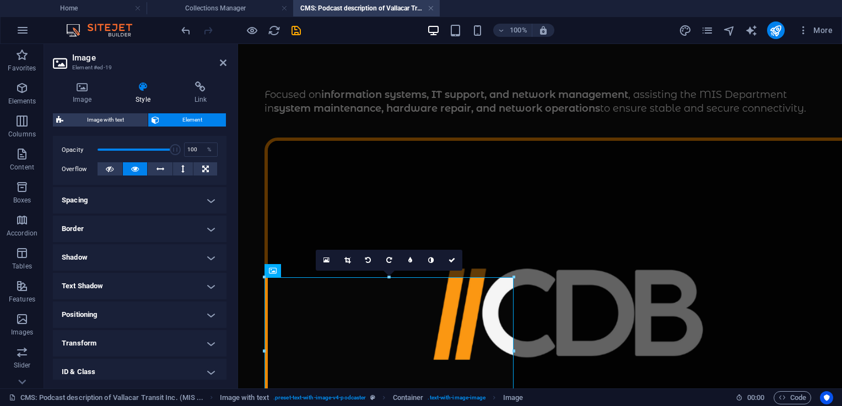
scroll to position [170, 0]
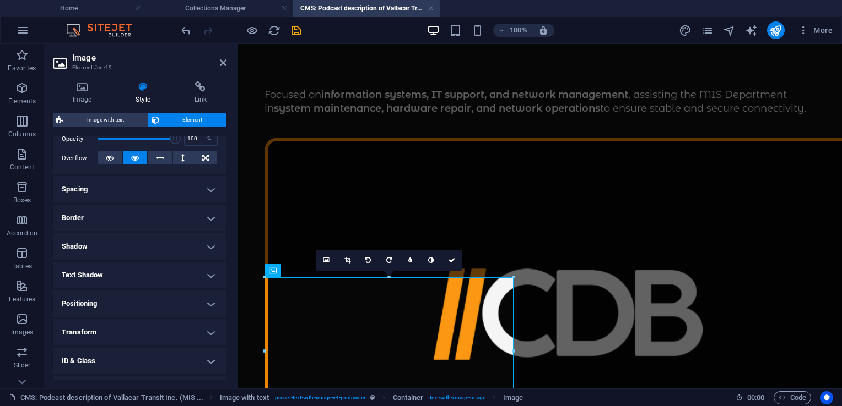
click at [89, 207] on h4 "Border" at bounding box center [140, 218] width 174 height 26
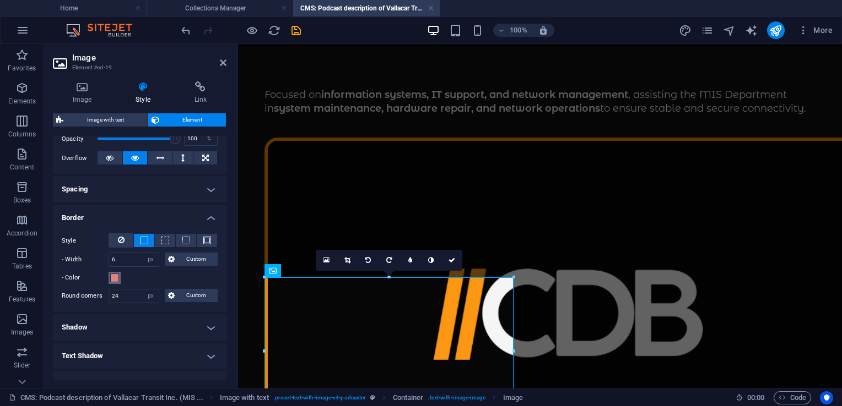
click at [113, 277] on span at bounding box center [114, 278] width 9 height 9
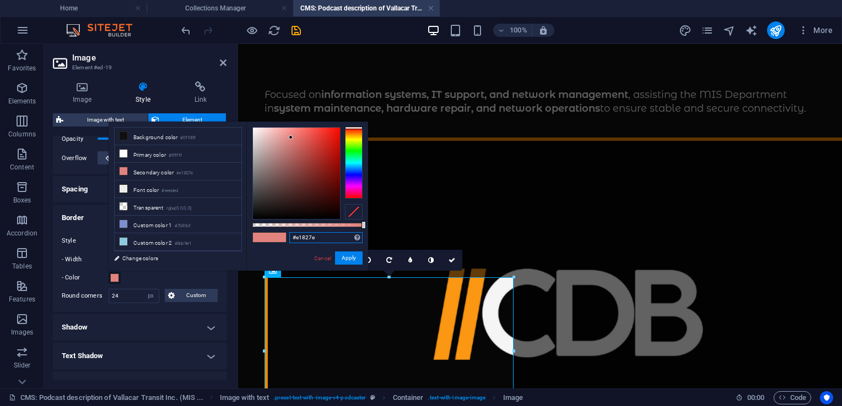
click at [316, 238] on input "#e1827e" at bounding box center [325, 237] width 73 height 11
paste input "c8600"
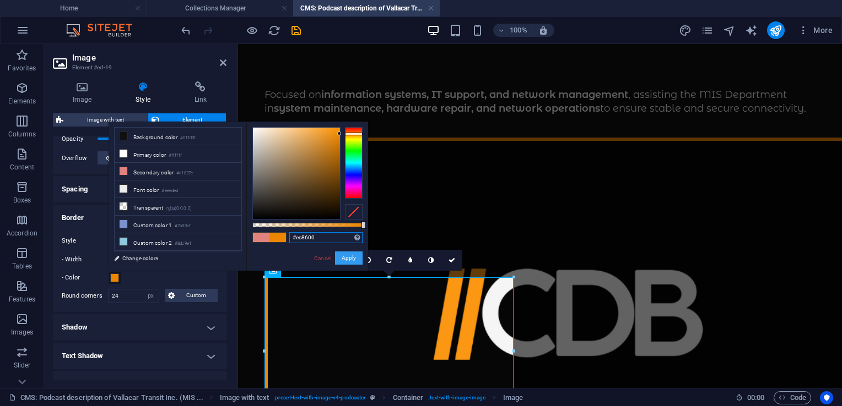
type input "#ec8600"
click at [355, 256] on button "Apply" at bounding box center [349, 258] width 28 height 13
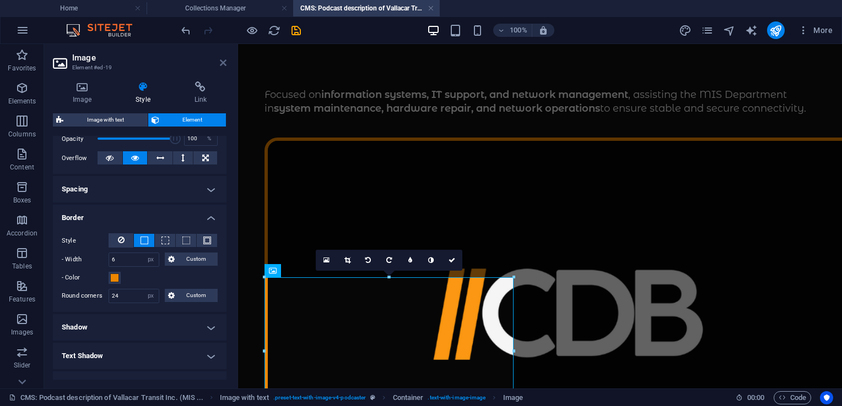
click at [223, 62] on icon at bounding box center [223, 62] width 7 height 9
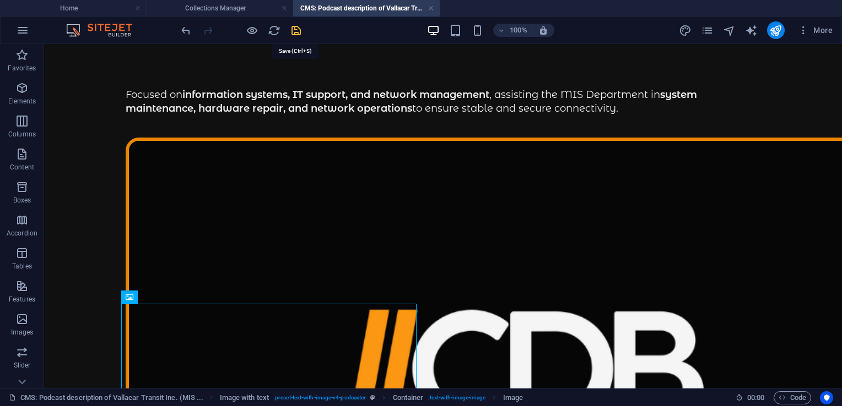
click at [299, 27] on icon "save" at bounding box center [296, 30] width 13 height 13
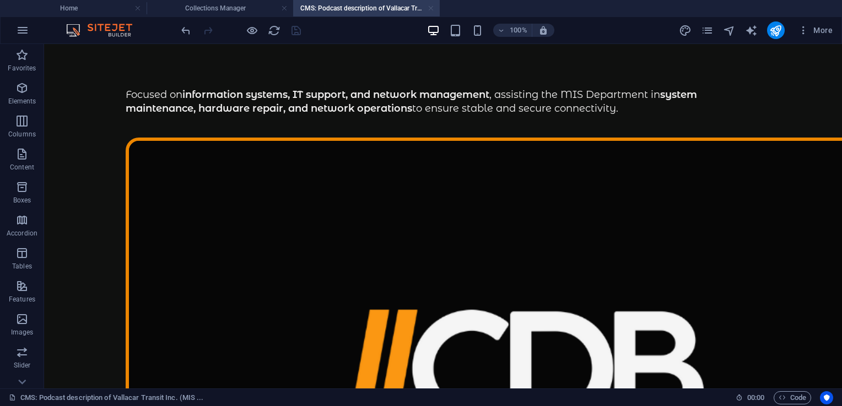
click at [429, 8] on link at bounding box center [430, 8] width 7 height 10
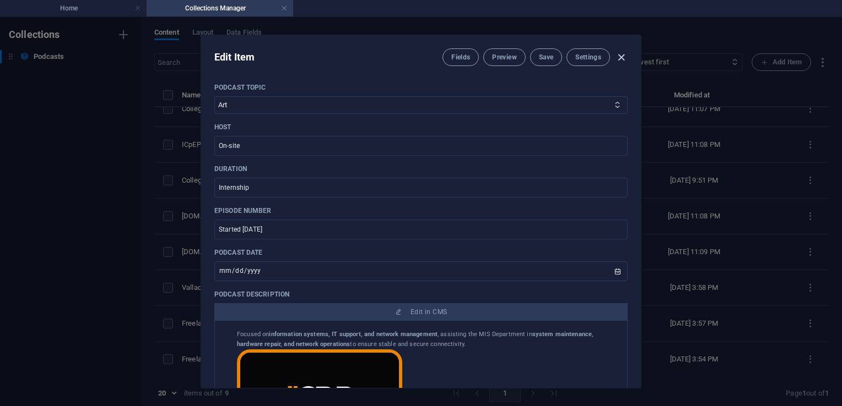
click at [615, 58] on icon "button" at bounding box center [621, 57] width 13 height 13
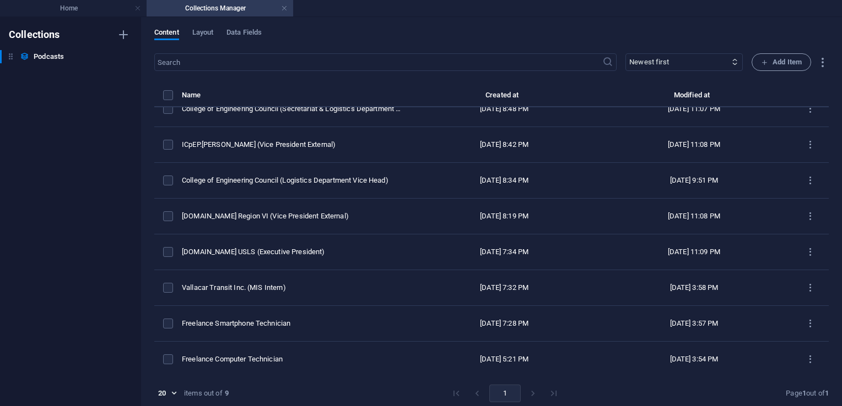
scroll to position [0, 0]
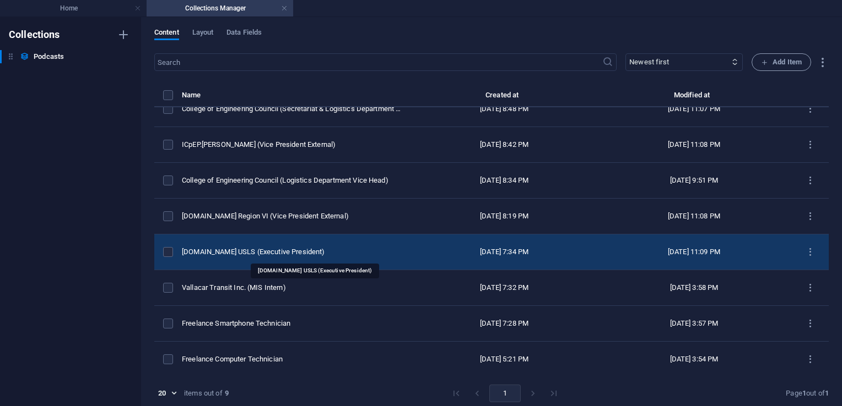
click at [301, 247] on div "[DOMAIN_NAME] USLS (Executive President)" at bounding box center [292, 252] width 221 height 10
select select "Education"
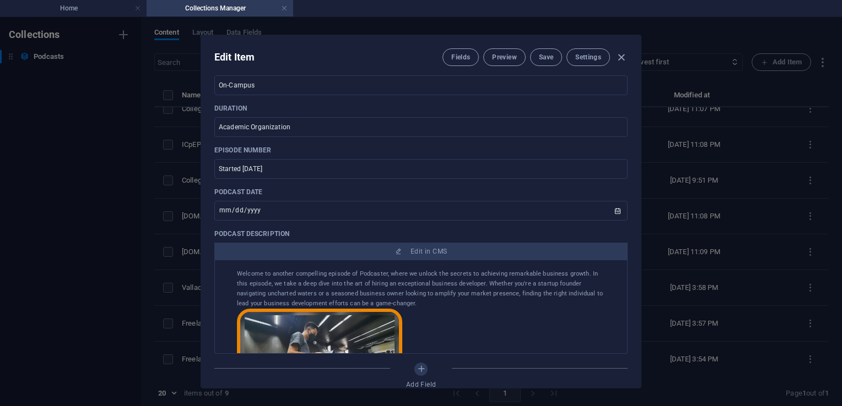
scroll to position [312, 0]
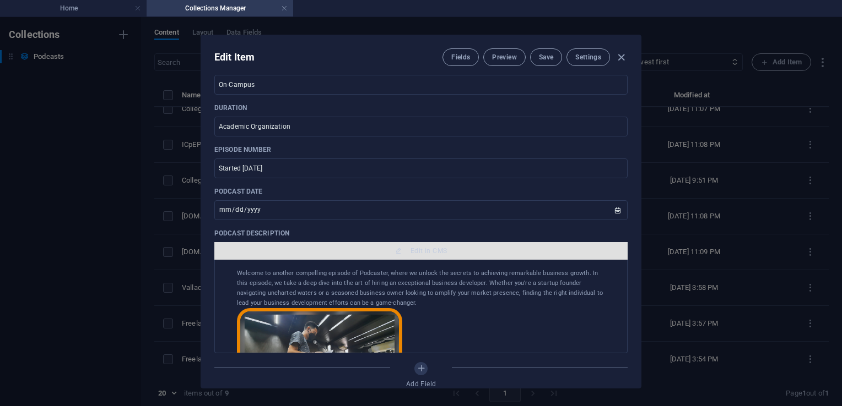
click at [391, 252] on span "Edit in CMS" at bounding box center [421, 251] width 404 height 9
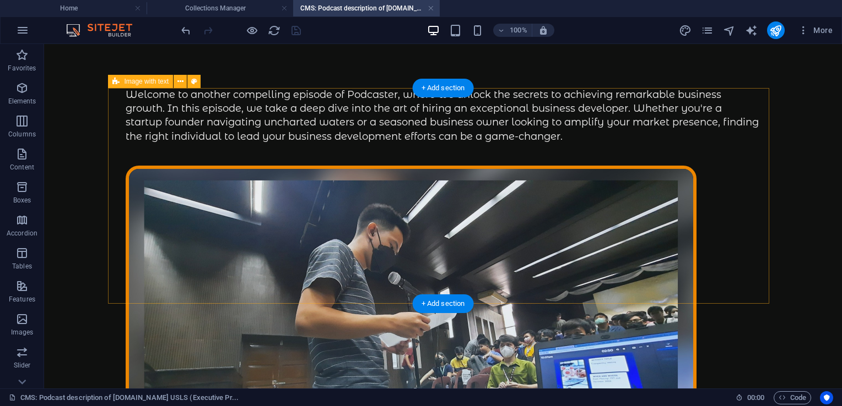
scroll to position [0, 0]
click at [334, 144] on div "Welcome to another compelling episode of Podcaster, where we unlock the secrets…" at bounding box center [443, 116] width 635 height 56
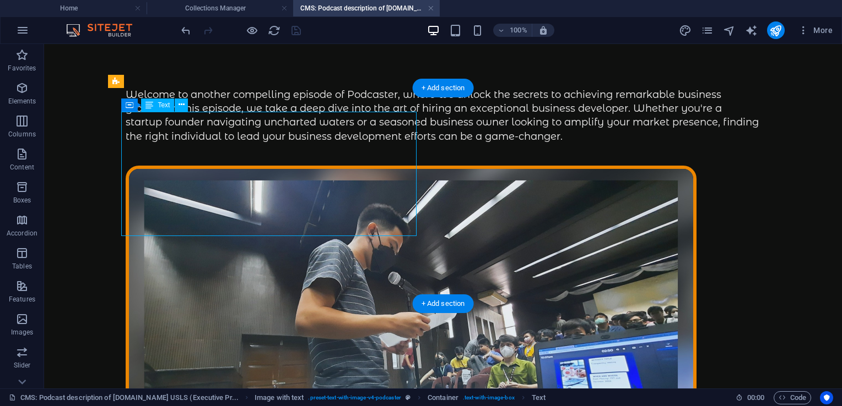
click at [334, 144] on div "Welcome to another compelling episode of Podcaster, where we unlock the secrets…" at bounding box center [443, 116] width 635 height 56
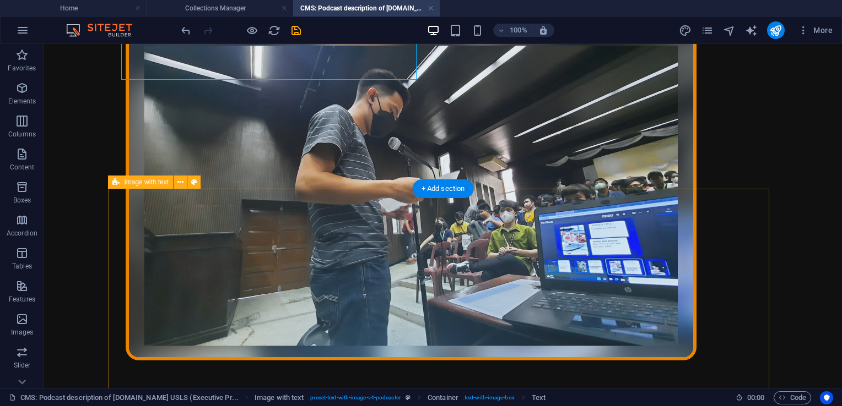
scroll to position [116, 0]
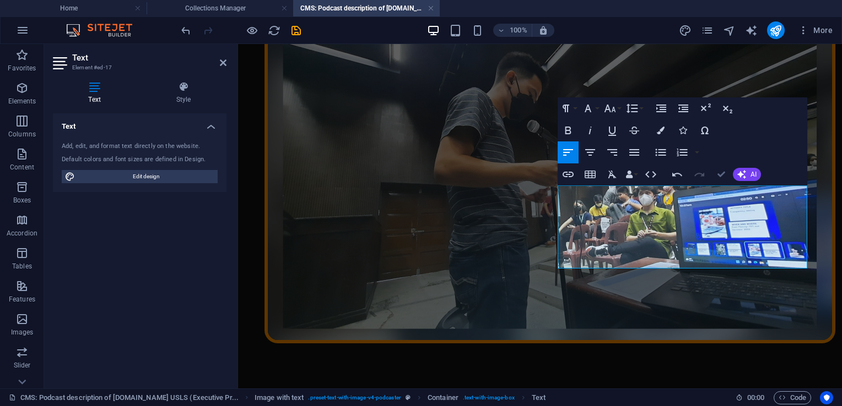
scroll to position [167, 0]
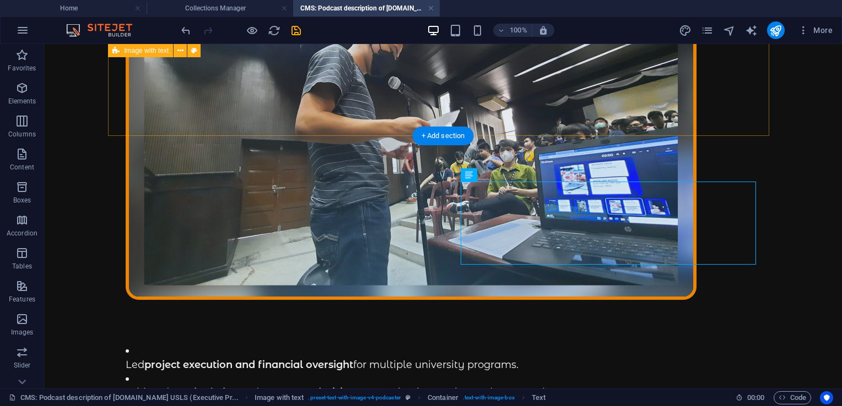
click at [391, 106] on div "Focused on strategic leadership, finance management, and organizational growth …" at bounding box center [442, 133] width 661 height 424
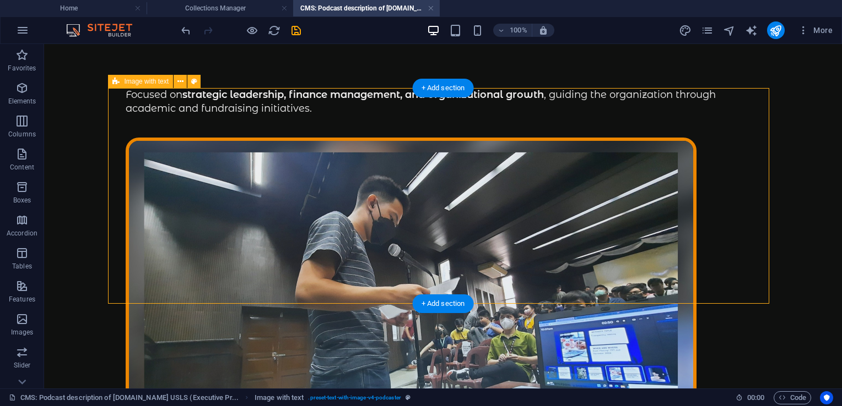
scroll to position [0, 0]
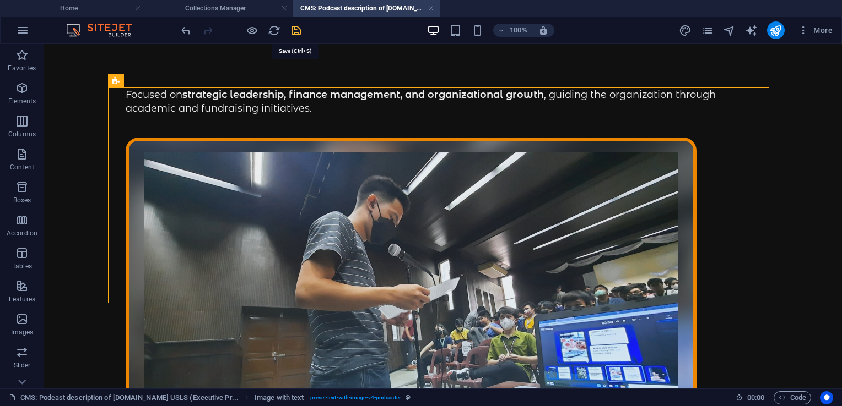
click at [297, 33] on icon "save" at bounding box center [296, 30] width 13 height 13
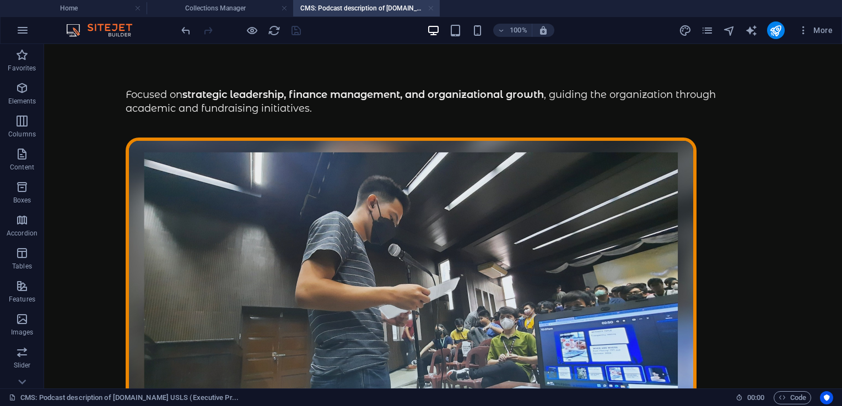
click at [430, 8] on link at bounding box center [430, 8] width 7 height 10
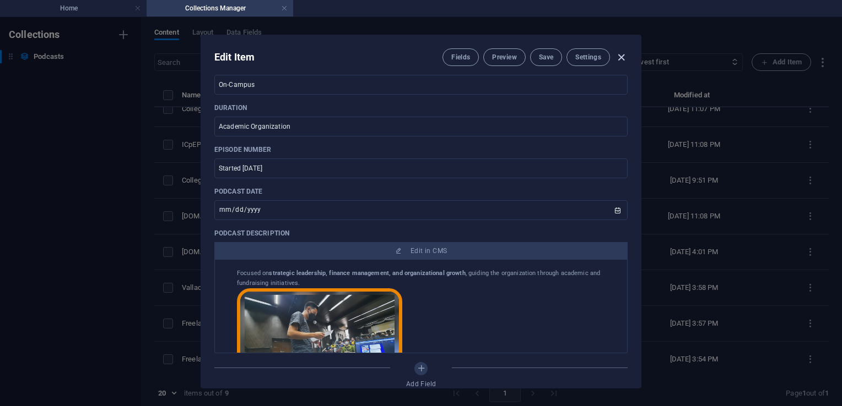
click at [626, 56] on icon "button" at bounding box center [621, 57] width 13 height 13
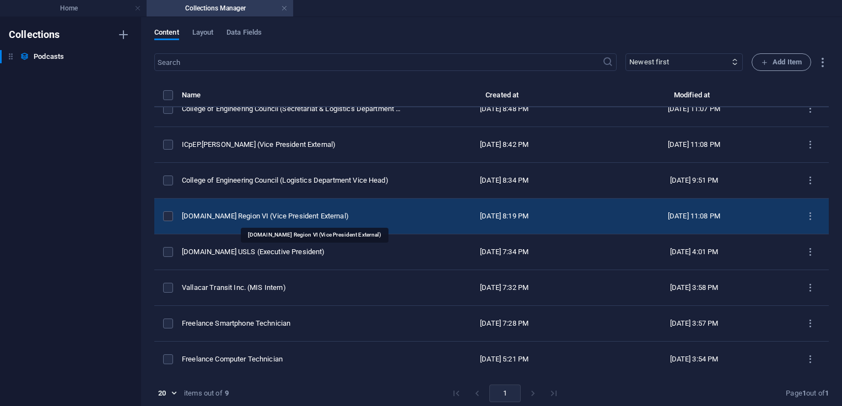
click at [302, 217] on div "[DOMAIN_NAME] Region VI (Vice President External)" at bounding box center [292, 217] width 221 height 10
select select "Education"
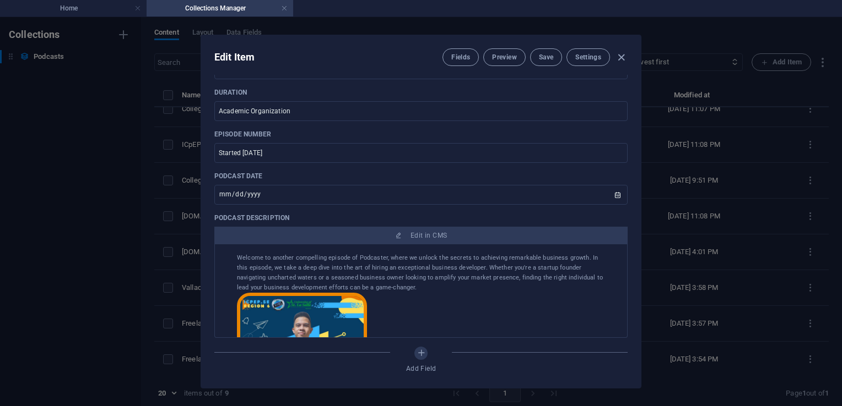
scroll to position [352, 0]
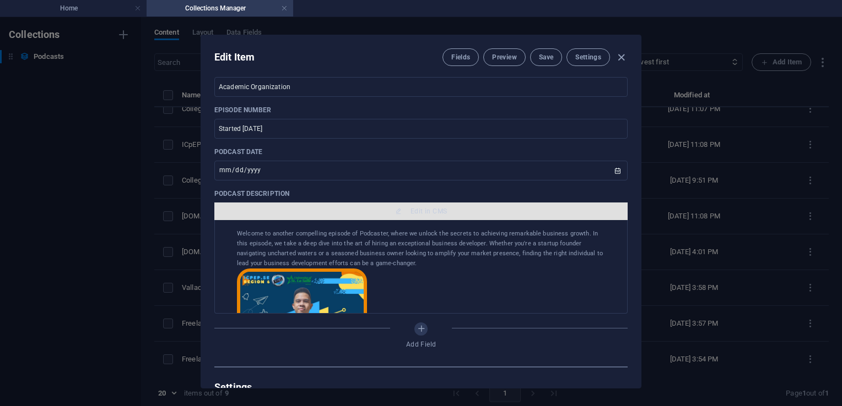
click at [410, 210] on span "Edit in CMS" at bounding box center [428, 211] width 36 height 9
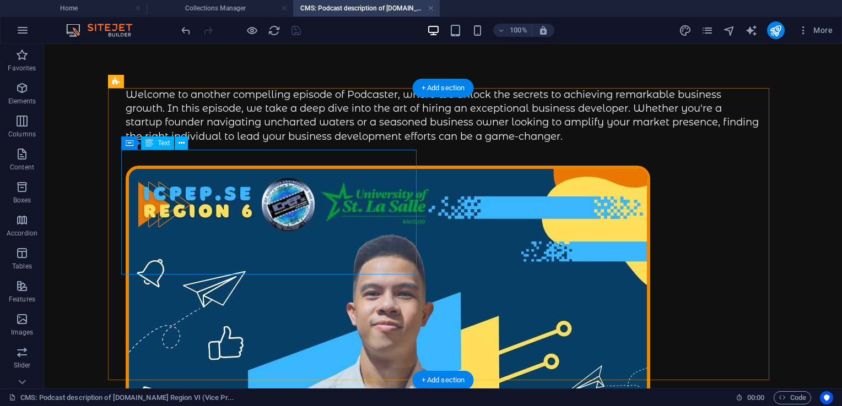
scroll to position [0, 0]
click at [308, 144] on div "Welcome to another compelling episode of Podcaster, where we unlock the secrets…" at bounding box center [443, 116] width 635 height 56
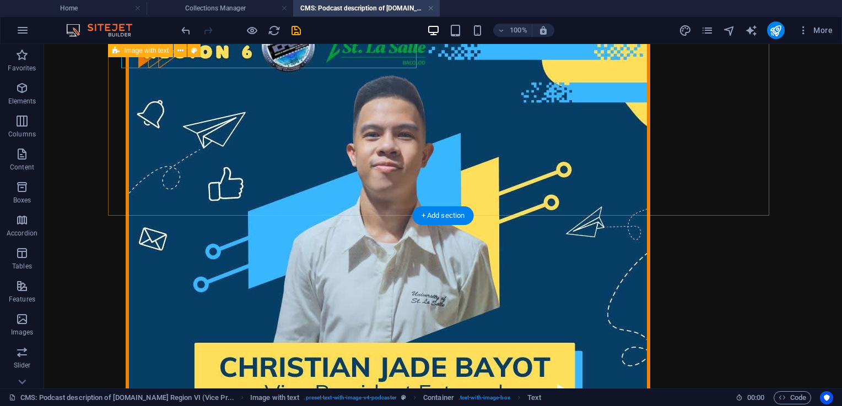
scroll to position [180, 0]
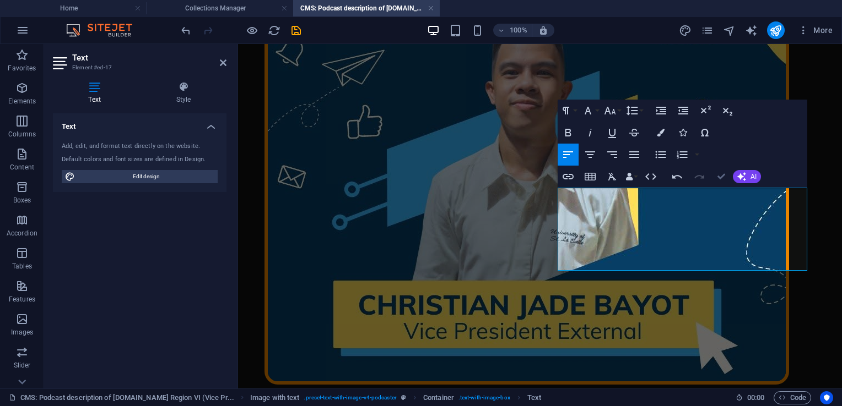
scroll to position [232, 0]
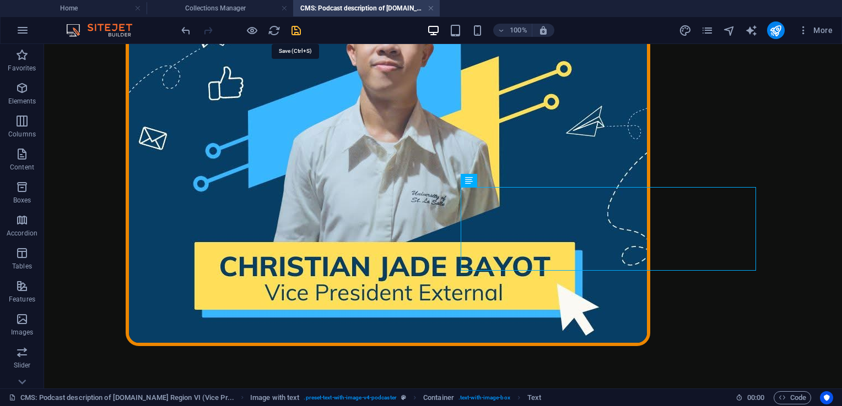
click at [292, 28] on icon "save" at bounding box center [296, 30] width 13 height 13
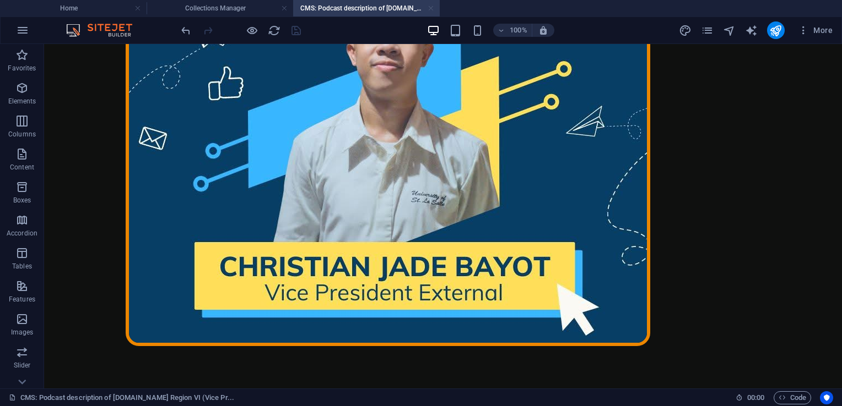
click at [431, 8] on link at bounding box center [430, 8] width 7 height 10
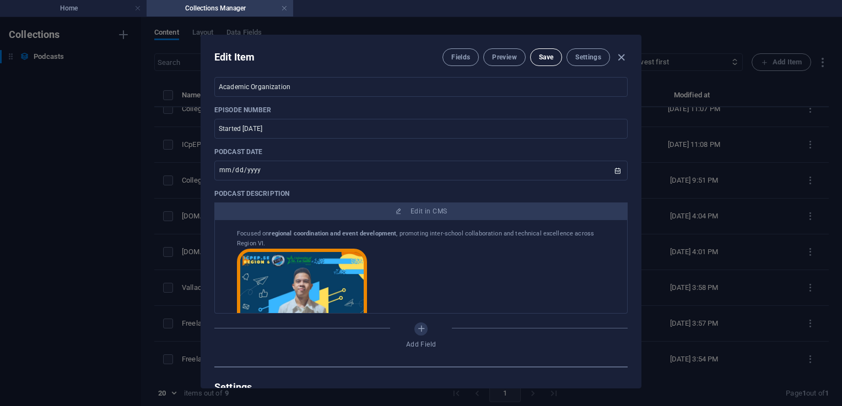
click at [549, 60] on span "Save" at bounding box center [546, 57] width 14 height 9
click at [619, 58] on icon "button" at bounding box center [621, 57] width 13 height 13
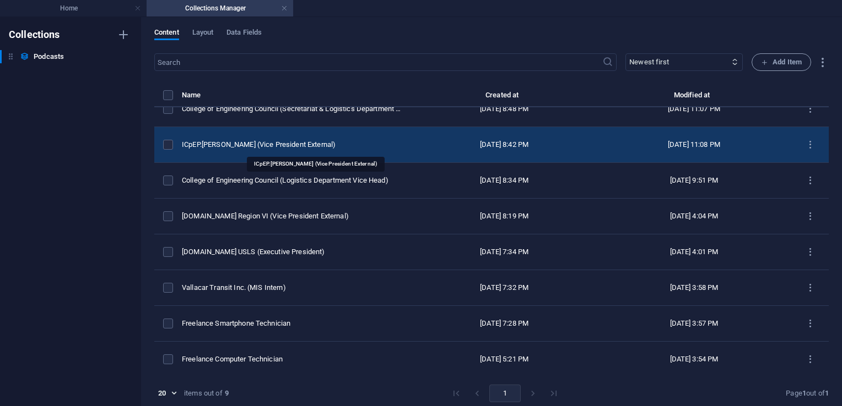
click at [293, 148] on div "ICpEP.[PERSON_NAME] (Vice President External)" at bounding box center [292, 145] width 221 height 10
click at [293, 148] on div "​ Newest first Oldest first Last modified Podcast title (ascending) Podcast tit…" at bounding box center [491, 232] width 674 height 358
select select "Education"
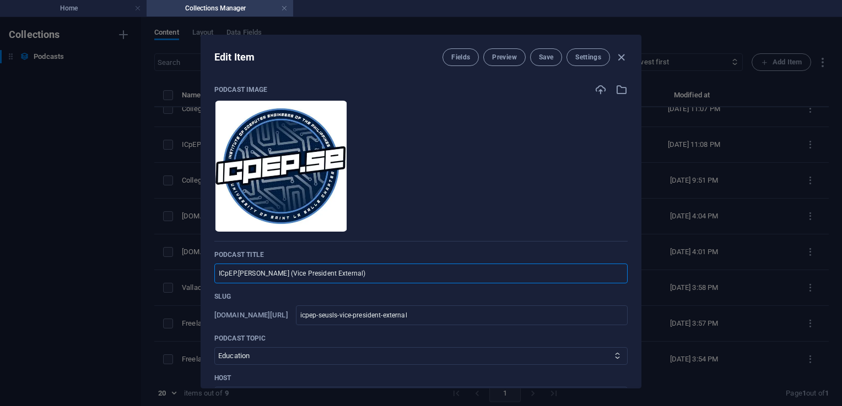
click at [244, 275] on input "ICpEP.[PERSON_NAME] (Vice President External)" at bounding box center [420, 274] width 413 height 20
type input "[DOMAIN_NAME] USLS (Vice President External)"
type input "icpep-se-usls-vice-president-external"
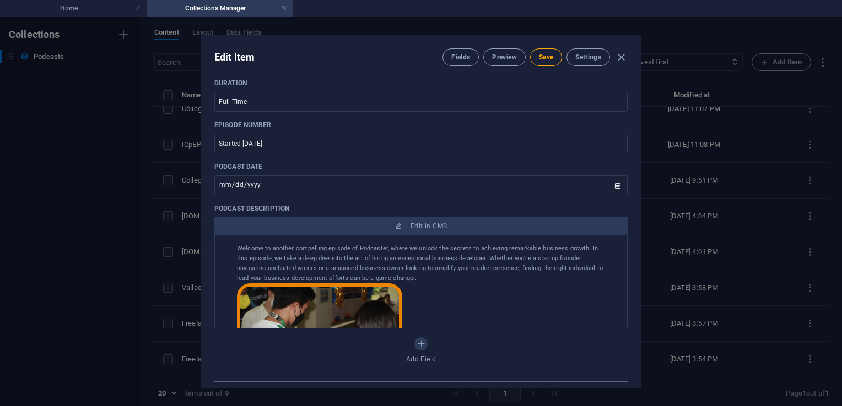
scroll to position [339, 0]
type input "[DOMAIN_NAME] USLS (Vice President External)"
click at [544, 58] on span "Save" at bounding box center [546, 57] width 14 height 9
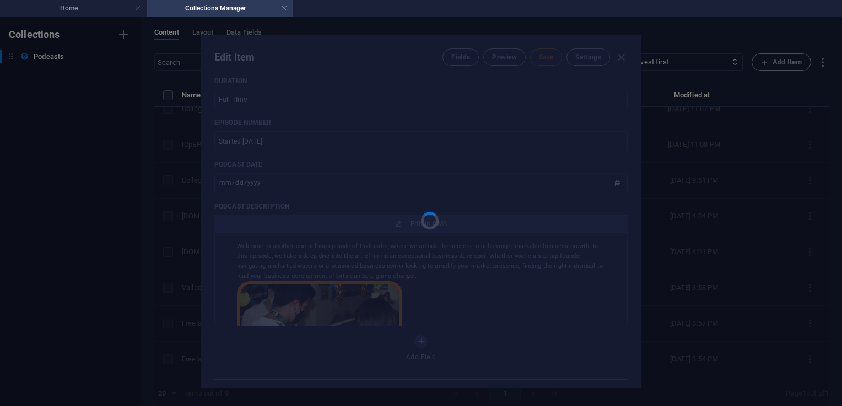
type input "icpep-se-usls-vice-president-external"
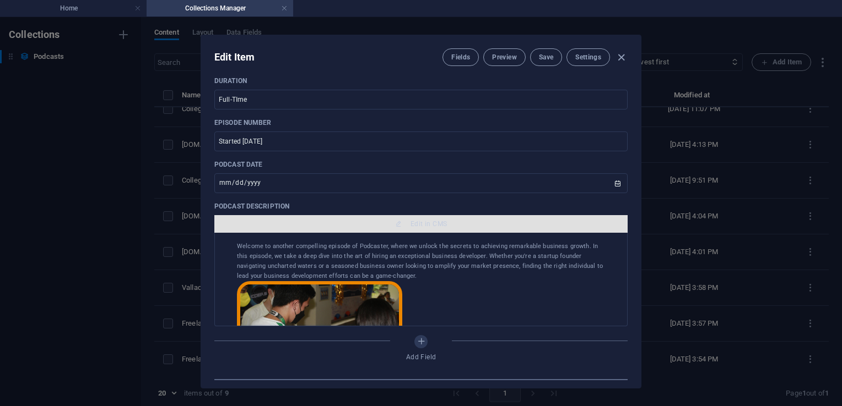
click at [456, 226] on span "Edit in CMS" at bounding box center [421, 224] width 404 height 9
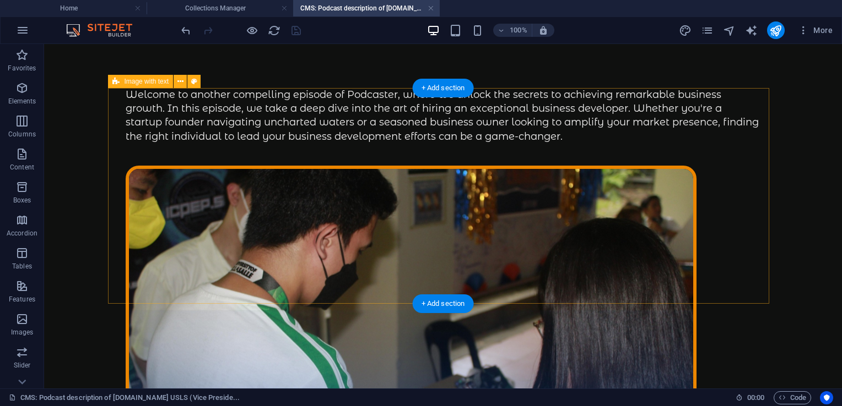
scroll to position [0, 0]
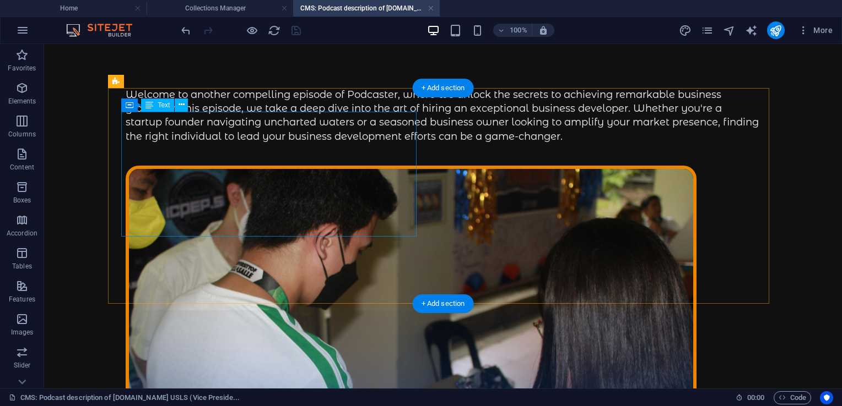
click at [280, 144] on div "Welcome to another compelling episode of Podcaster, where we unlock the secrets…" at bounding box center [443, 116] width 635 height 56
click at [302, 144] on div "Welcome to another compelling episode of Podcaster, where we unlock the secrets…" at bounding box center [443, 116] width 635 height 56
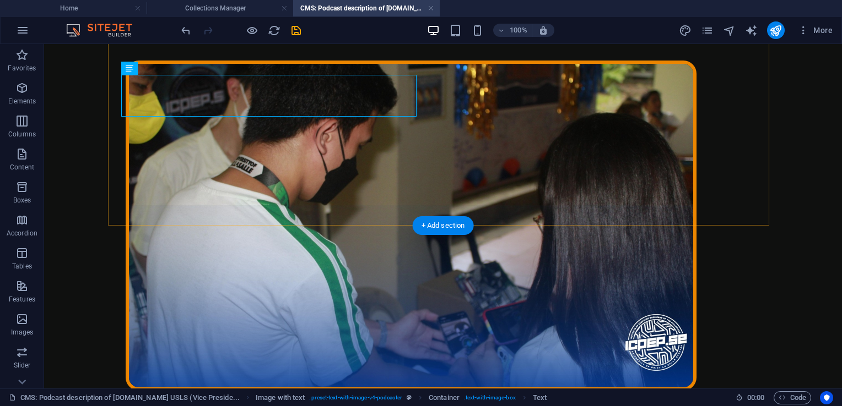
scroll to position [78, 0]
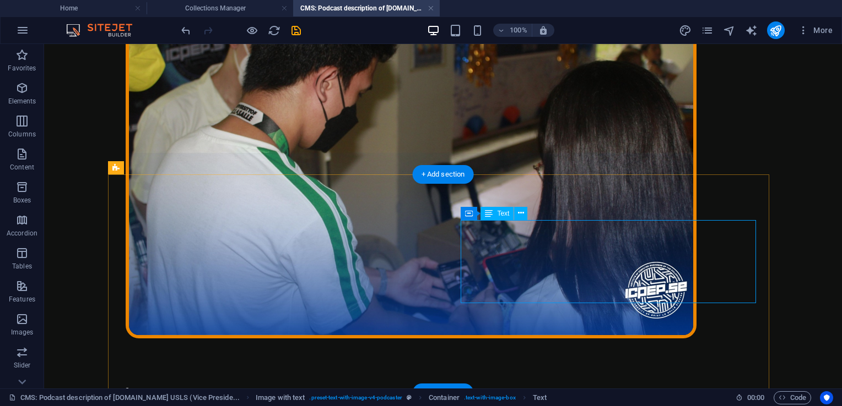
scroll to position [177, 0]
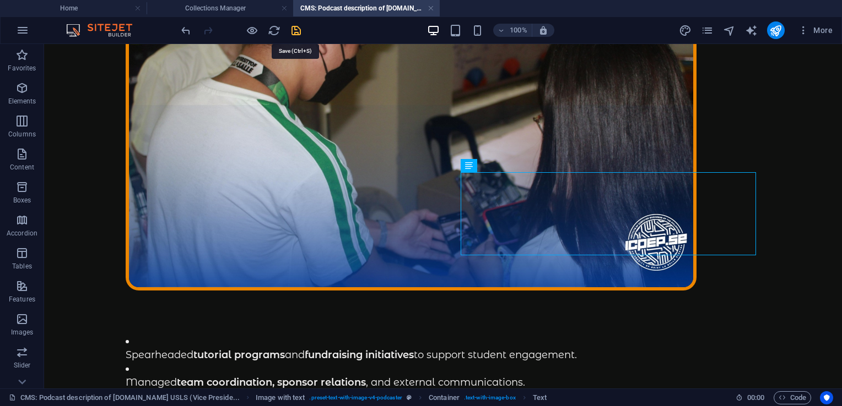
click at [291, 31] on icon "save" at bounding box center [296, 30] width 13 height 13
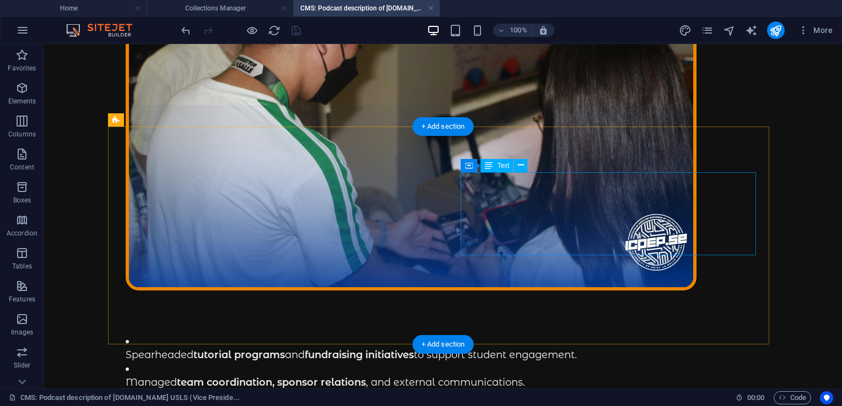
click at [637, 335] on div "Spearheaded tutorial programs and fundraising initiatives to support student en…" at bounding box center [443, 376] width 635 height 83
click at [646, 335] on div "Spearheaded tutorial programs and fundraising initiatives to support student en…" at bounding box center [443, 376] width 635 height 83
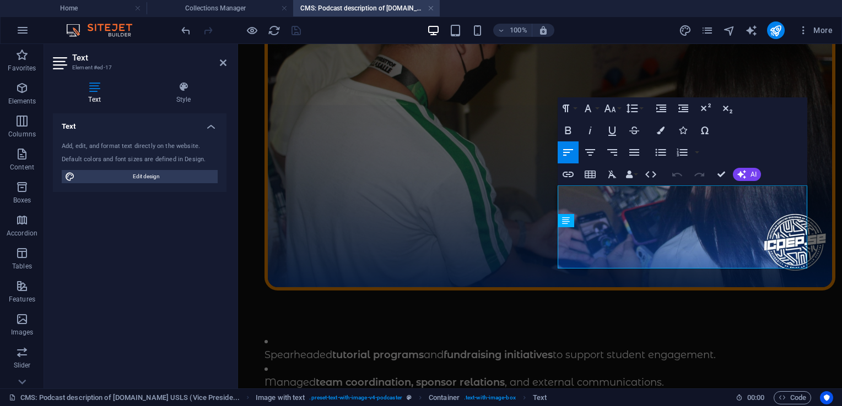
scroll to position [124, 0]
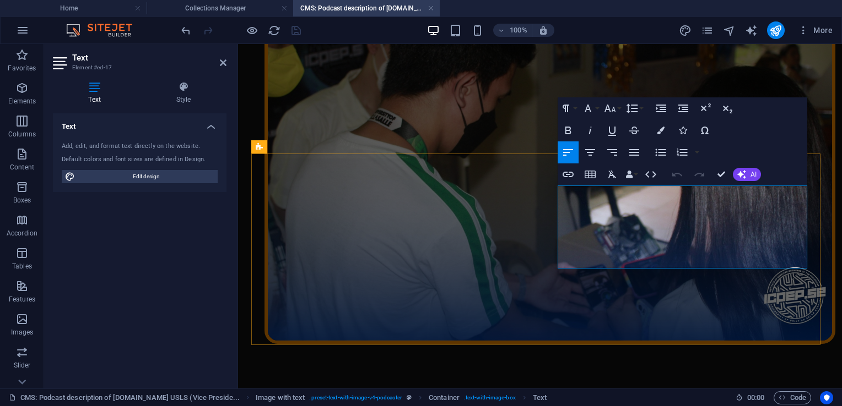
click at [552, 403] on strong "fundraising initiatives" at bounding box center [497, 409] width 109 height 12
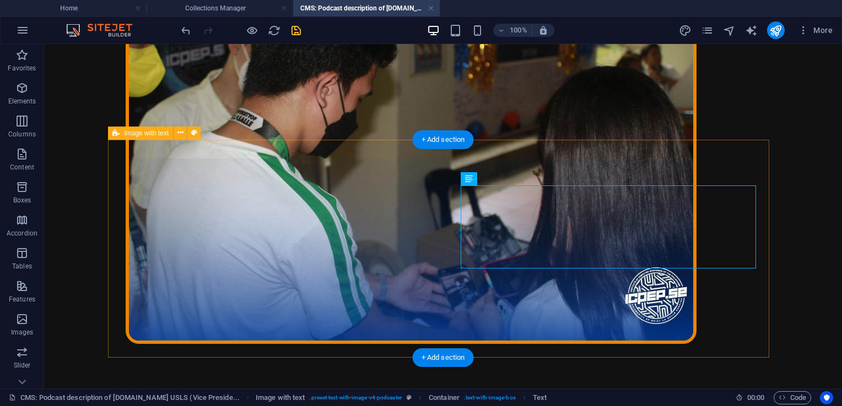
scroll to position [164, 0]
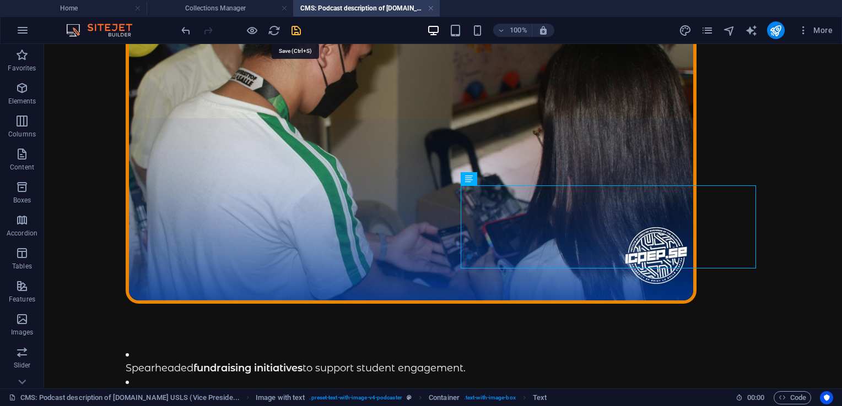
click at [300, 27] on icon "save" at bounding box center [296, 30] width 13 height 13
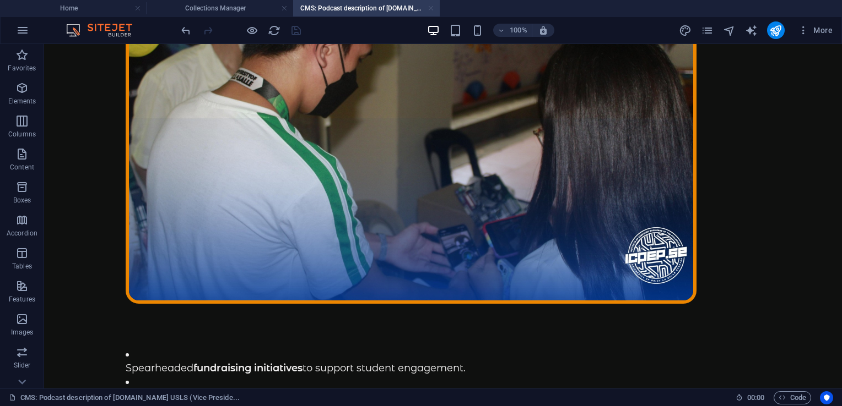
click at [430, 10] on link at bounding box center [430, 8] width 7 height 10
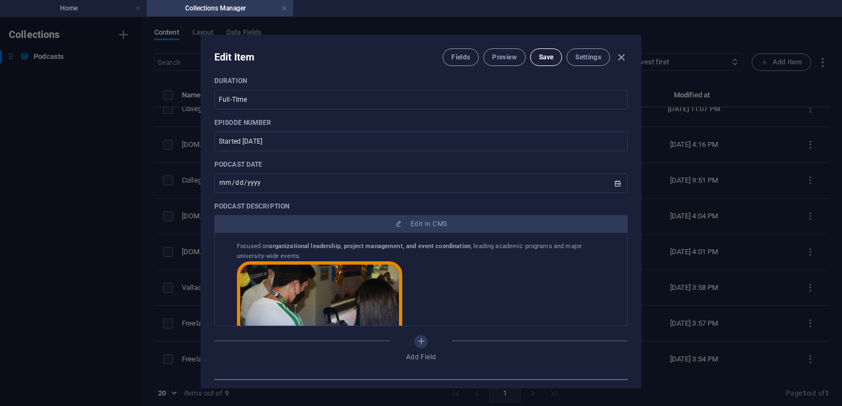
click at [550, 59] on span "Save" at bounding box center [546, 57] width 14 height 9
click at [620, 60] on icon "button" at bounding box center [621, 57] width 13 height 13
